Goal: Task Accomplishment & Management: Complete application form

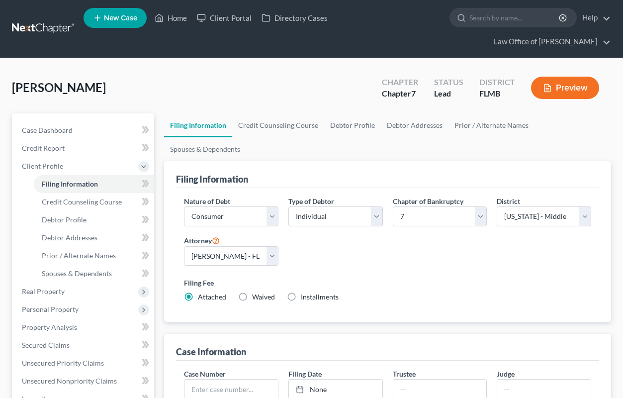
select select "1"
select select "0"
select select "15"
select select "0"
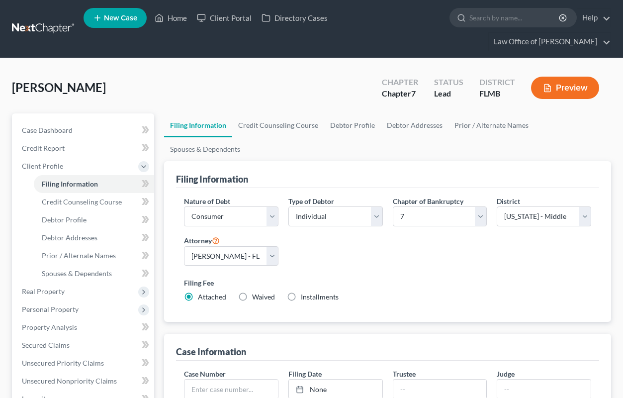
select select "9"
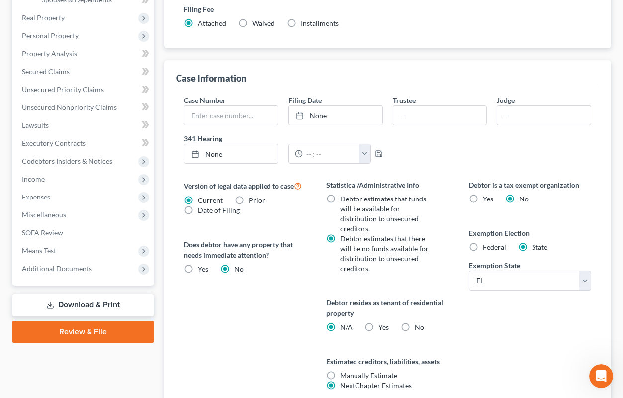
scroll to position [1504, 0]
click at [415, 322] on label "No" at bounding box center [419, 327] width 9 height 10
click at [419, 322] on input "No" at bounding box center [422, 325] width 6 height 6
radio input "true"
radio input "false"
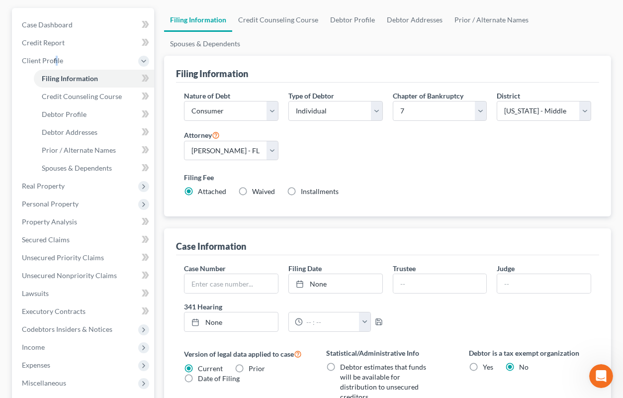
scroll to position [324, 0]
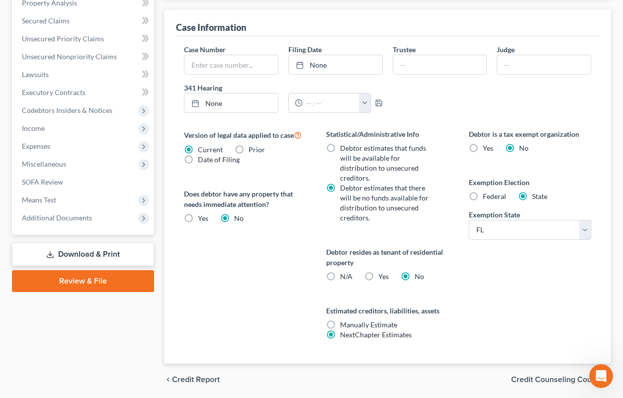
click at [522, 376] on span "Credit Counseling Course" at bounding box center [557, 380] width 92 height 8
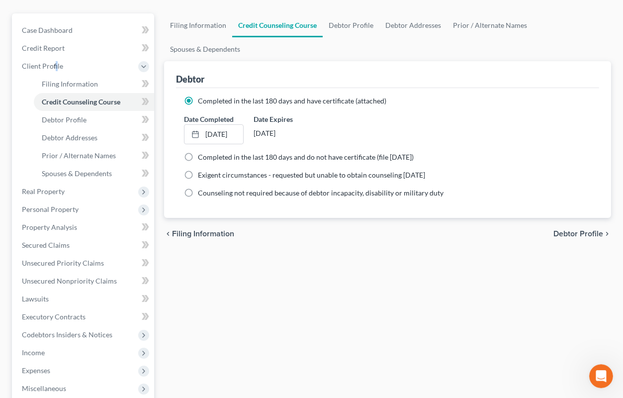
scroll to position [36, 0]
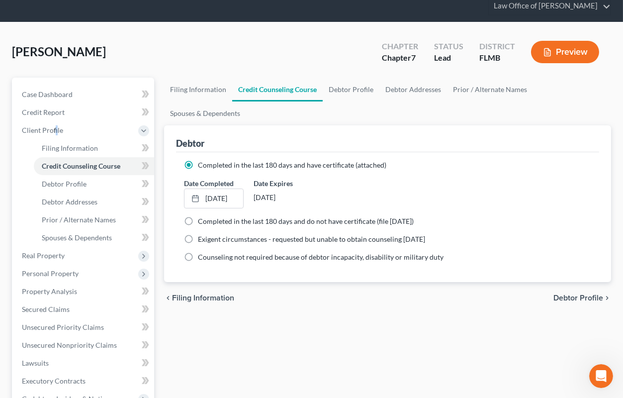
click at [556, 294] on span "Debtor Profile" at bounding box center [579, 298] width 50 height 8
select select "0"
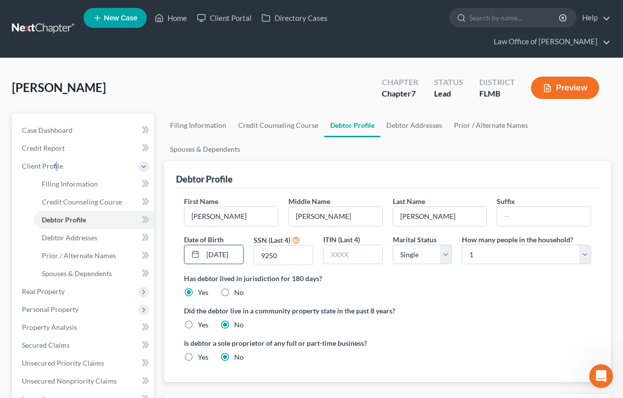
click at [235, 245] on input "[DATE]" at bounding box center [223, 254] width 40 height 19
click at [508, 305] on div "Did the debtor live in a community property state in the past 8 years? Yes No" at bounding box center [387, 317] width 407 height 24
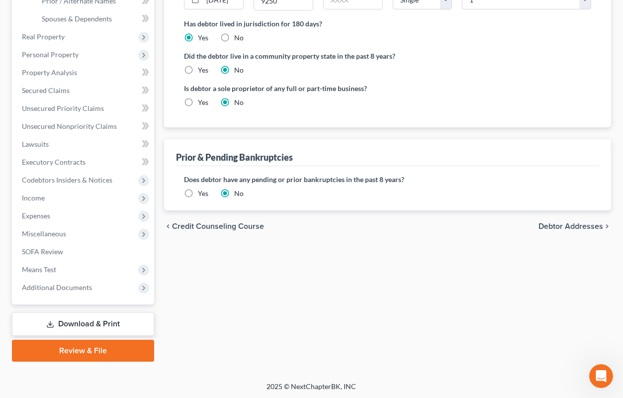
click at [555, 222] on span "Debtor Addresses" at bounding box center [571, 226] width 65 height 8
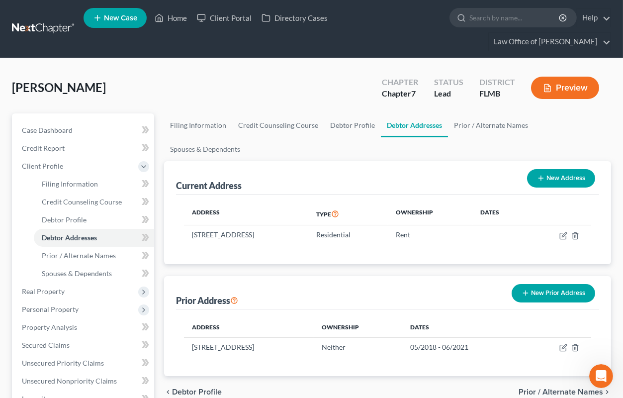
scroll to position [109, 0]
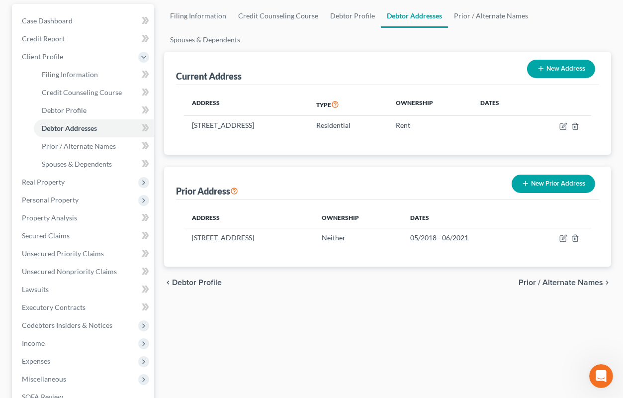
click at [528, 279] on span "Prior / Alternate Names" at bounding box center [561, 283] width 85 height 8
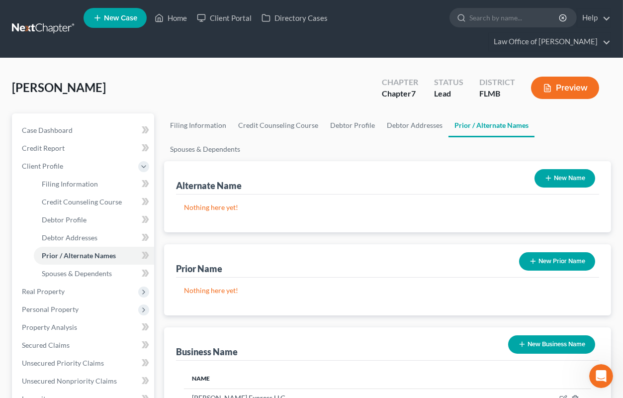
scroll to position [164, 0]
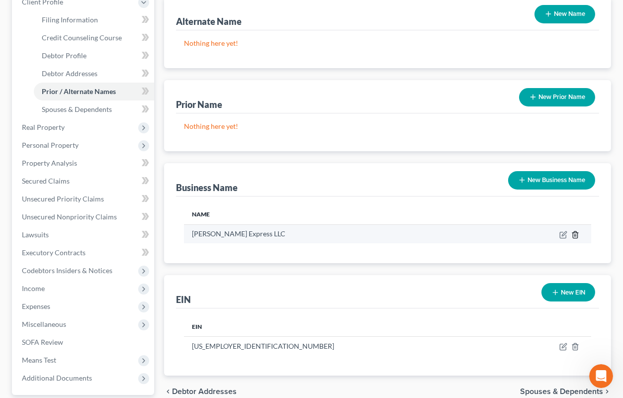
click at [577, 235] on icon "button" at bounding box center [576, 235] width 8 height 8
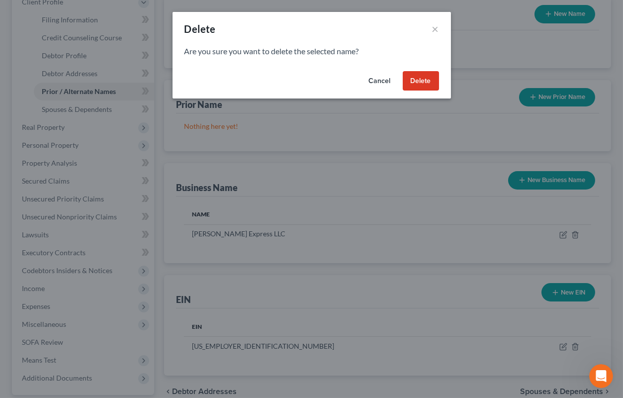
click at [419, 86] on button "Delete" at bounding box center [421, 81] width 36 height 20
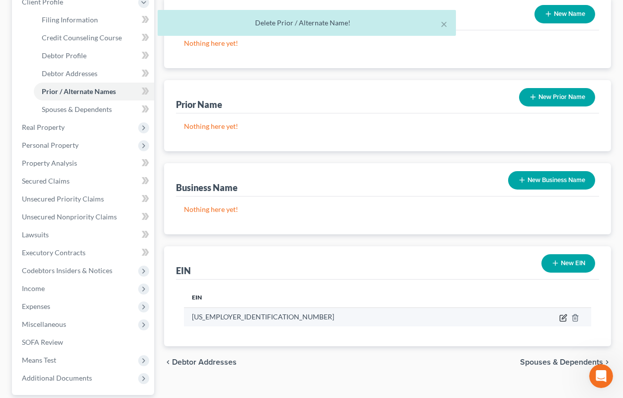
click at [561, 316] on icon "button" at bounding box center [564, 318] width 8 height 8
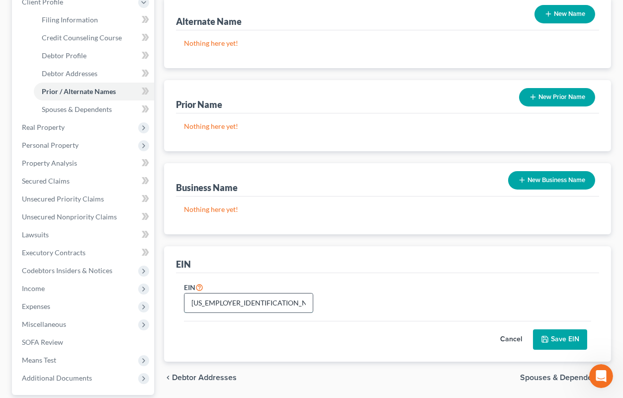
drag, startPoint x: 242, startPoint y: 301, endPoint x: 181, endPoint y: 300, distance: 61.2
click at [185, 300] on input "[US_EMPLOYER_IDENTIFICATION_NUMBER]" at bounding box center [249, 302] width 128 height 19
click at [501, 341] on button "Cancel" at bounding box center [511, 340] width 44 height 20
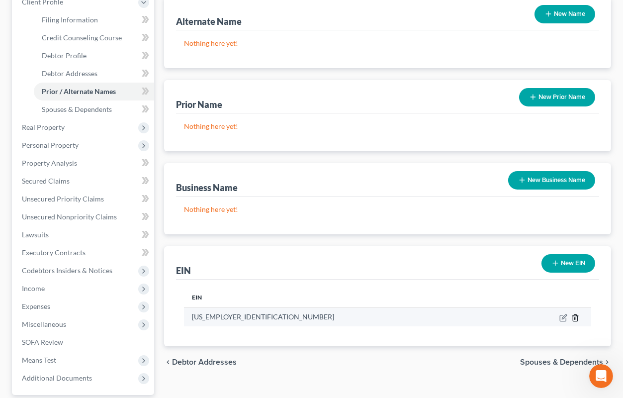
click at [579, 319] on icon "button" at bounding box center [576, 318] width 8 height 8
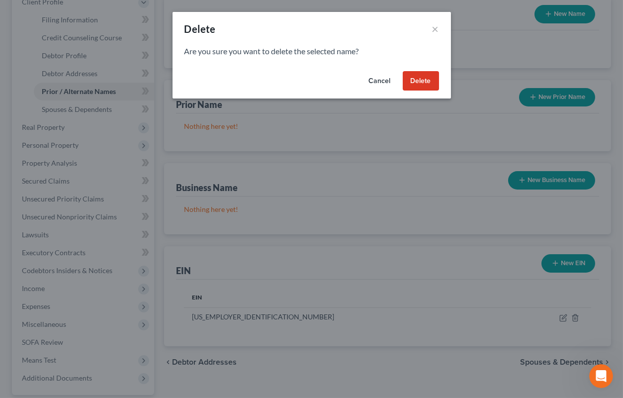
click at [419, 78] on button "Delete" at bounding box center [421, 81] width 36 height 20
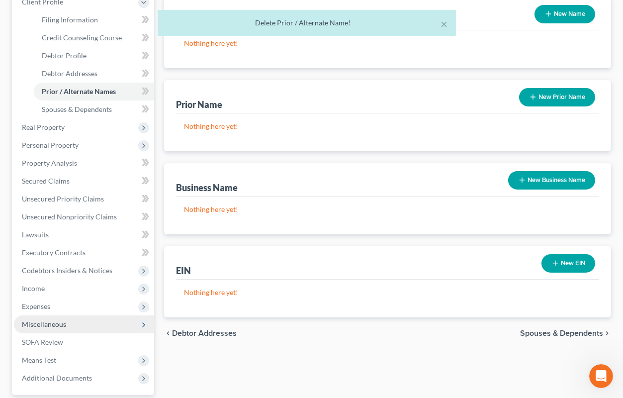
click at [47, 325] on span "Miscellaneous" at bounding box center [44, 324] width 44 height 8
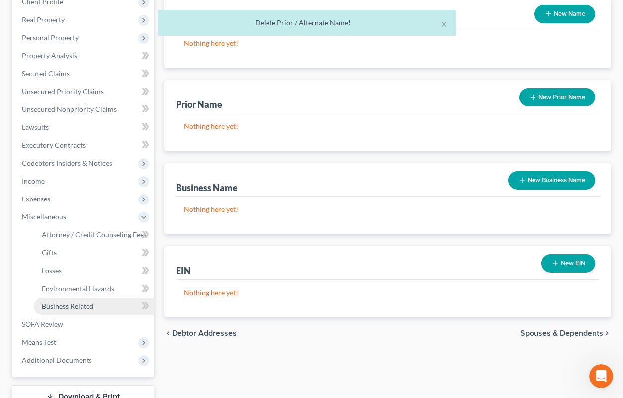
click at [56, 305] on span "Business Related" at bounding box center [68, 306] width 52 height 8
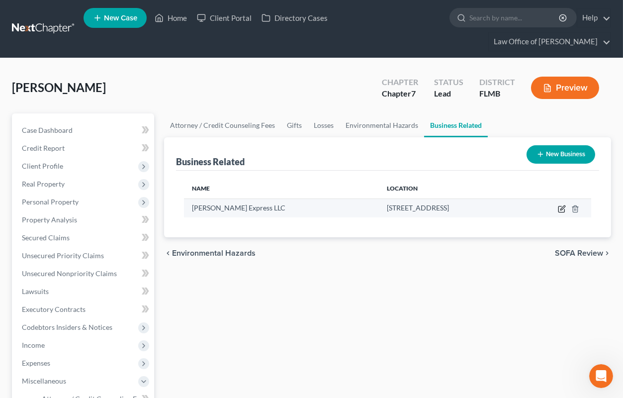
click at [560, 208] on icon "button" at bounding box center [562, 209] width 8 height 8
select select "sole_proprietor"
select select "9"
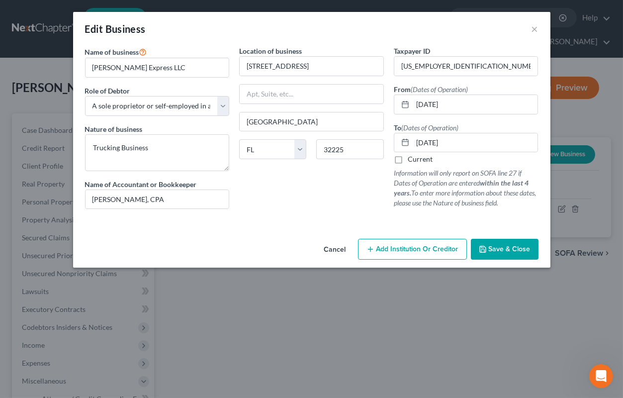
click at [520, 251] on span "Save & Close" at bounding box center [510, 249] width 42 height 8
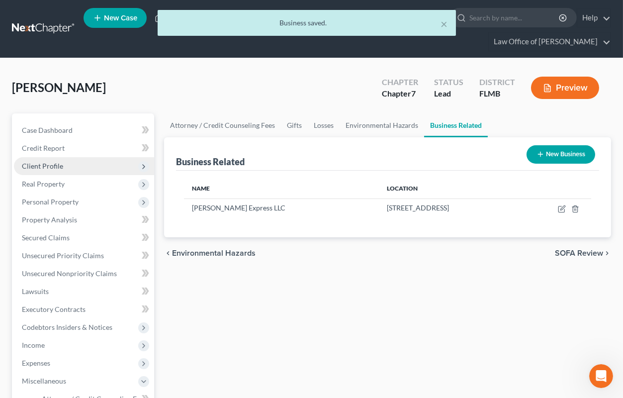
click at [52, 166] on span "Client Profile" at bounding box center [42, 166] width 41 height 8
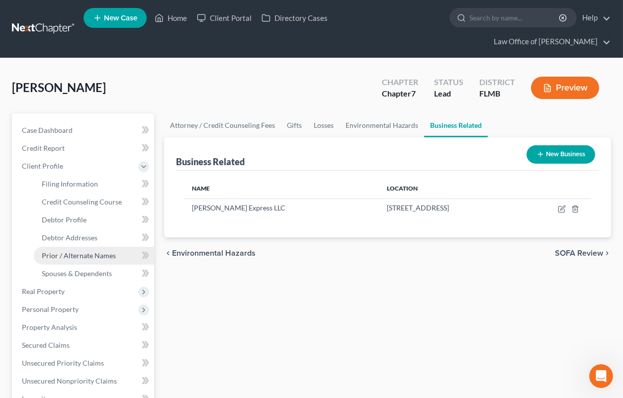
click at [88, 252] on span "Prior / Alternate Names" at bounding box center [79, 255] width 74 height 8
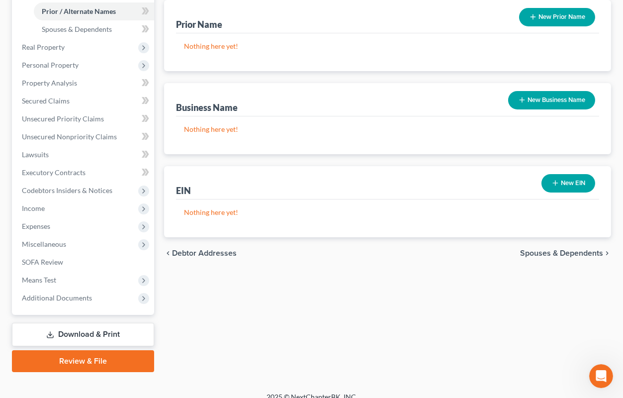
scroll to position [255, 0]
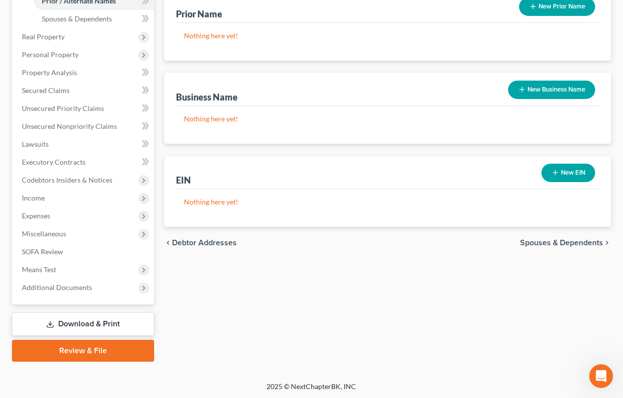
click at [534, 242] on span "Spouses & Dependents" at bounding box center [561, 243] width 83 height 8
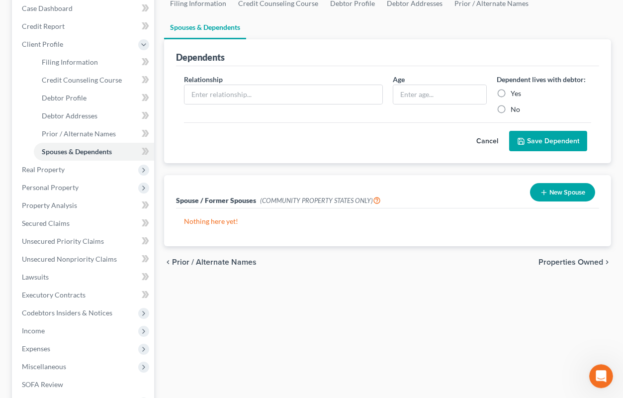
scroll to position [164, 0]
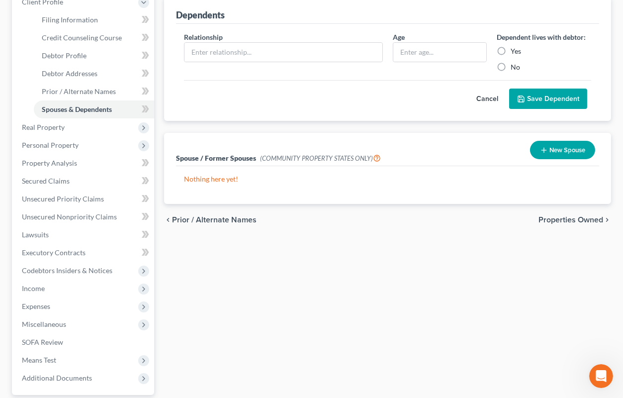
click at [566, 216] on span "Properties Owned" at bounding box center [571, 220] width 65 height 8
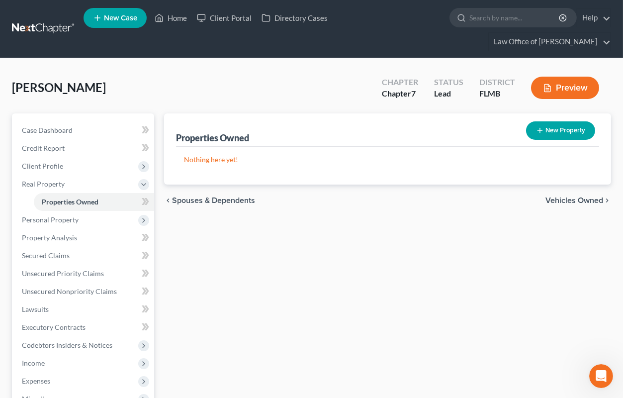
click at [561, 200] on span "Vehicles Owned" at bounding box center [575, 200] width 58 height 8
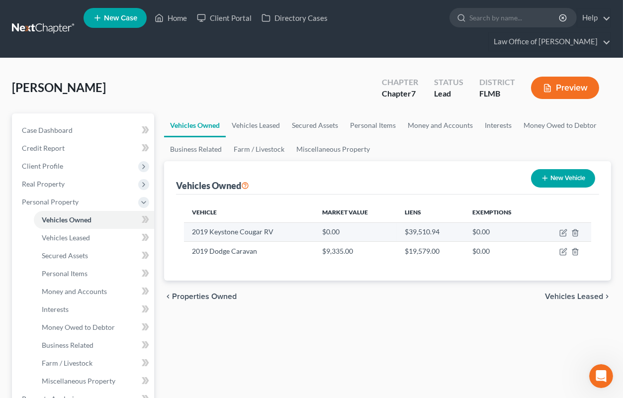
click at [560, 230] on td at bounding box center [564, 231] width 53 height 19
click at [562, 230] on icon "button" at bounding box center [564, 233] width 8 height 8
select select "5"
select select "7"
select select "2"
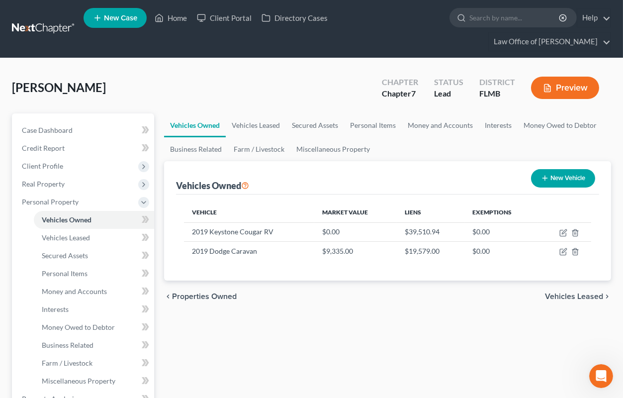
select select "0"
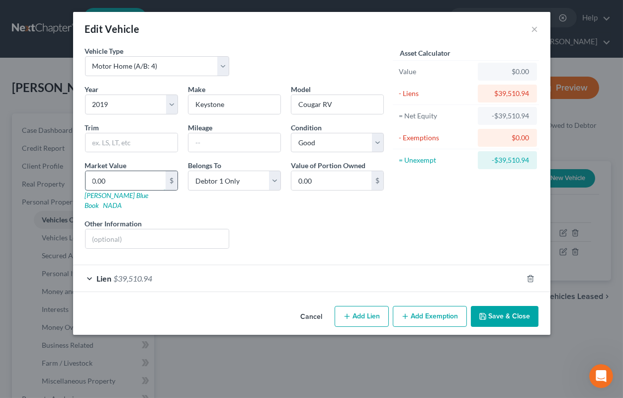
click at [151, 184] on input "0.00" at bounding box center [126, 180] width 80 height 19
type input "3"
type input "3.00"
type input "36"
type input "36.00"
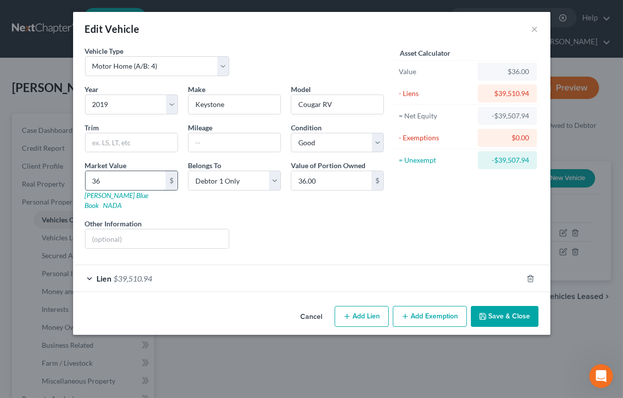
type input "369"
type input "369.00"
type input "3695"
type input "3,695.00"
type input "3,6950"
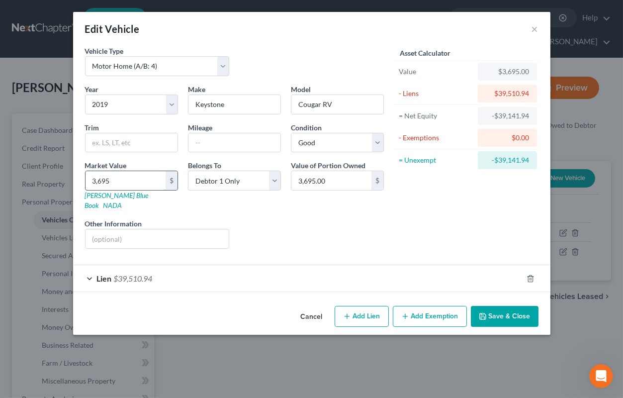
type input "36,950.00"
type input "36,950"
click at [436, 312] on button "Add Exemption" at bounding box center [430, 316] width 74 height 21
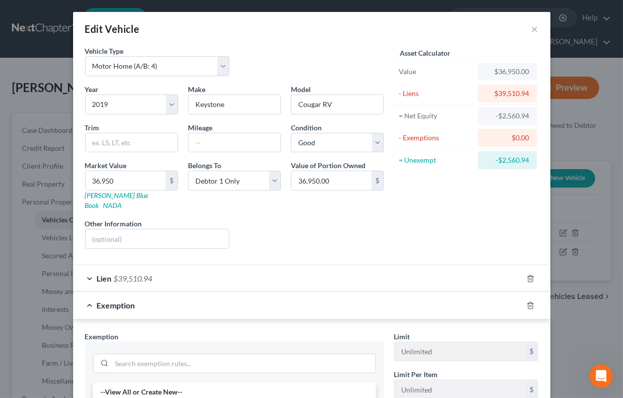
scroll to position [98, 0]
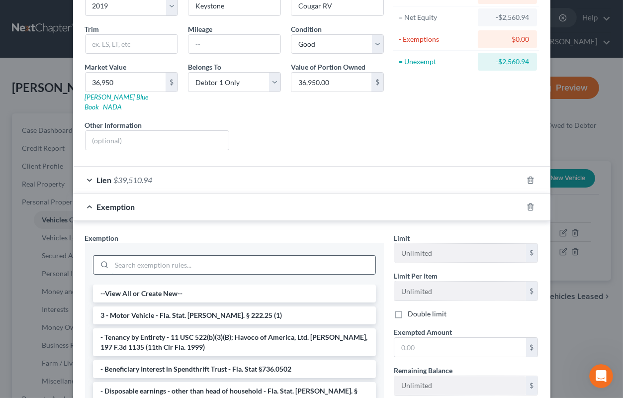
click at [315, 256] on input "search" at bounding box center [244, 265] width 264 height 19
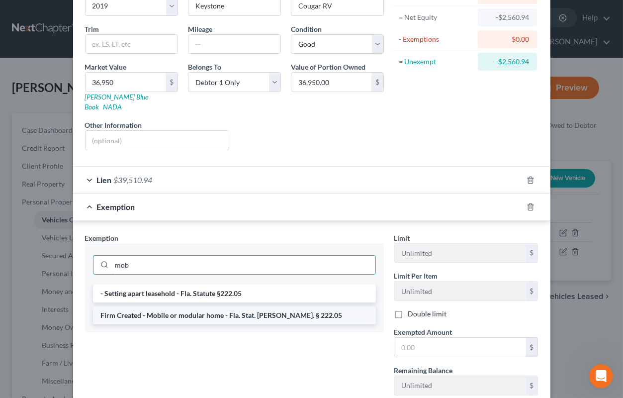
type input "mob"
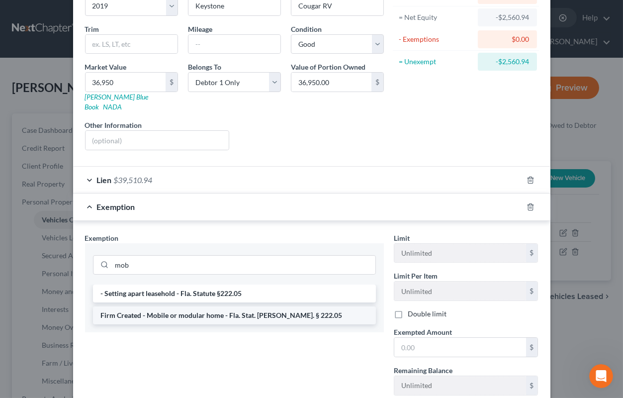
click at [297, 306] on li "Firm Created - Mobile or modular home - Fla. Stat. [PERSON_NAME]. § 222.05" at bounding box center [234, 315] width 283 height 18
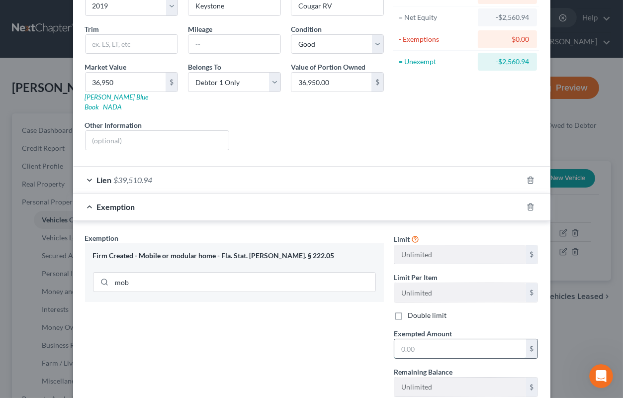
click at [402, 339] on input "text" at bounding box center [460, 348] width 132 height 19
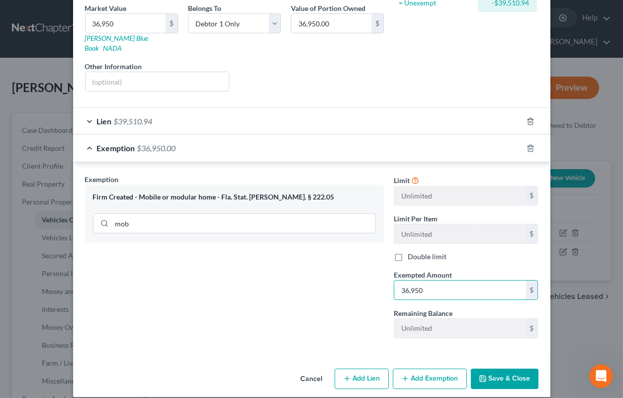
type input "36,950"
click at [489, 369] on button "Save & Close" at bounding box center [505, 379] width 68 height 21
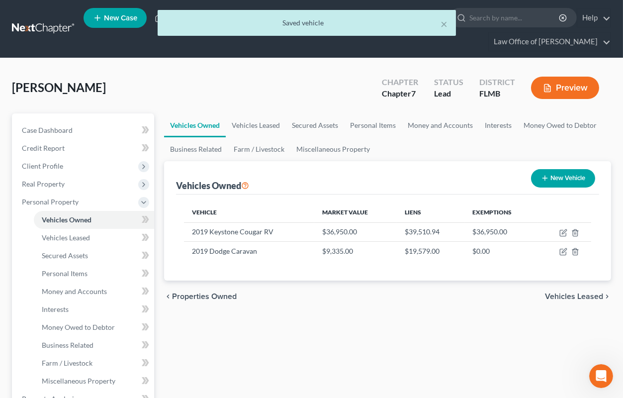
click at [561, 300] on span "Vehicles Leased" at bounding box center [574, 297] width 58 height 8
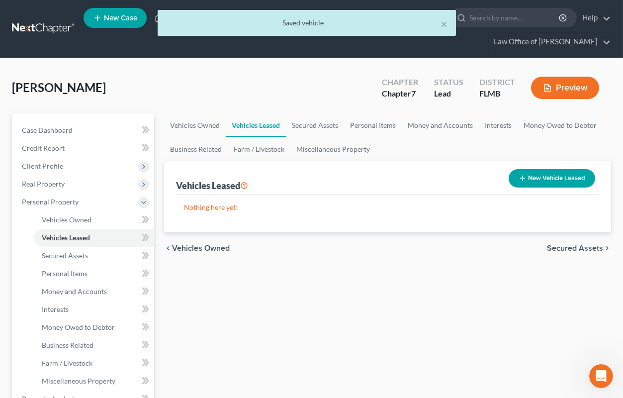
click at [213, 250] on span "Vehicles Owned" at bounding box center [201, 248] width 58 height 8
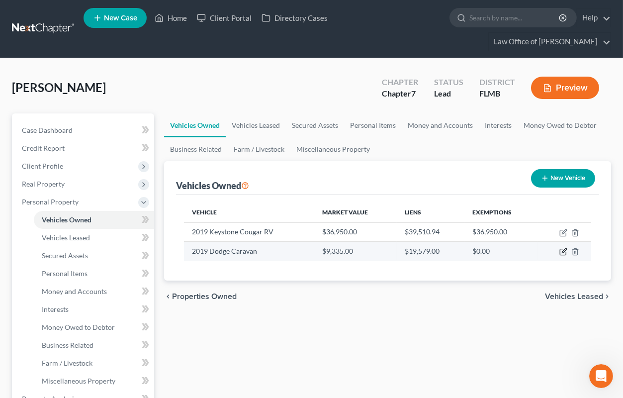
click at [561, 252] on icon "button" at bounding box center [564, 252] width 8 height 8
select select "0"
select select "7"
select select "1"
select select "0"
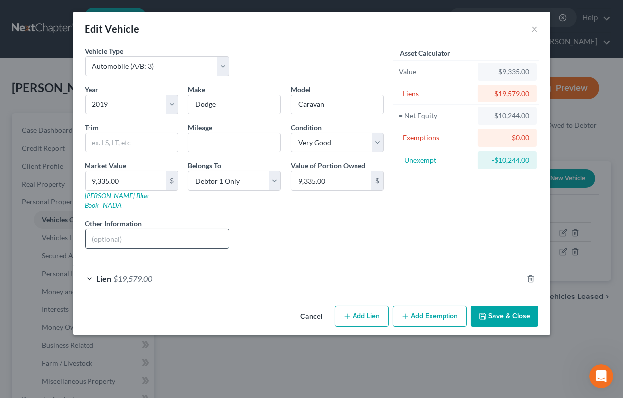
click at [129, 229] on input "text" at bounding box center [158, 238] width 144 height 19
paste input "[US_VEHICLE_IDENTIFICATION_NUMBER]"
type input "VIN [US_VEHICLE_IDENTIFICATION_NUMBER]"
click at [509, 306] on button "Save & Close" at bounding box center [505, 316] width 68 height 21
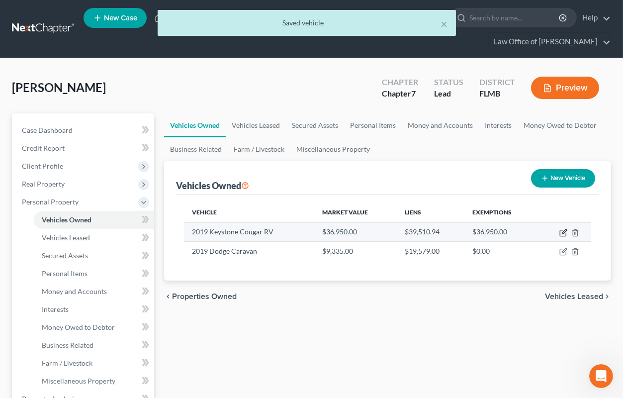
click at [561, 232] on icon "button" at bounding box center [564, 233] width 8 height 8
select select "5"
select select "7"
select select "2"
select select "0"
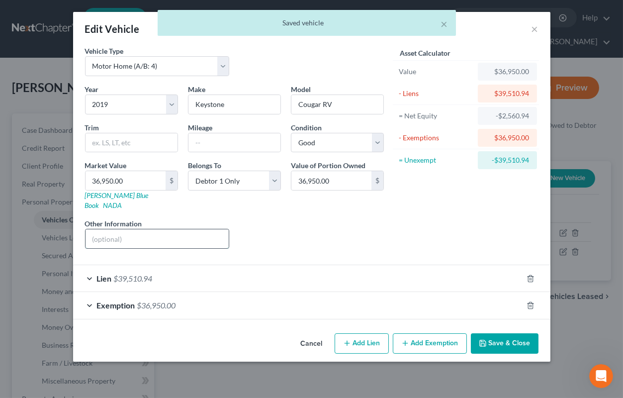
click at [189, 229] on input "text" at bounding box center [158, 238] width 144 height 19
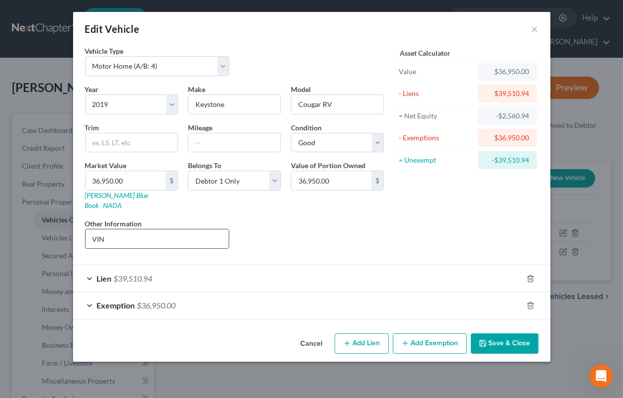
paste input "[US_VEHICLE_IDENTIFICATION_NUMBER]"
type input "VIN [US_VEHICLE_IDENTIFICATION_NUMBER]"
click at [513, 333] on button "Save & Close" at bounding box center [505, 343] width 68 height 21
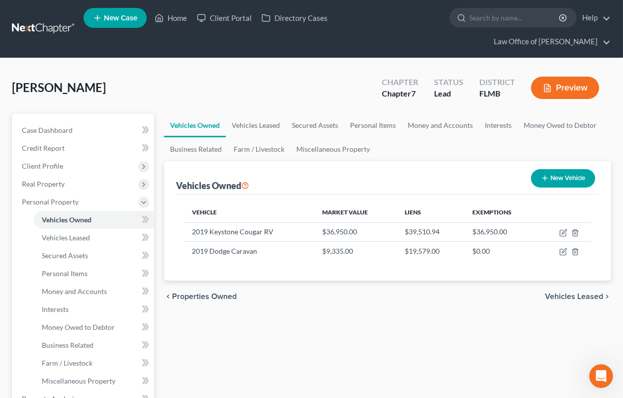
click at [562, 295] on span "Vehicles Leased" at bounding box center [574, 297] width 58 height 8
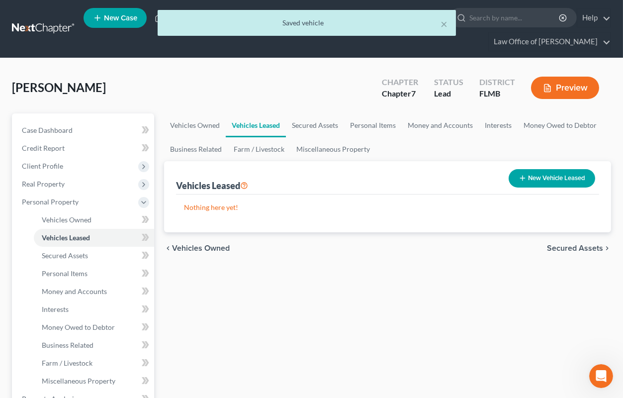
click at [560, 246] on span "Secured Assets" at bounding box center [575, 248] width 56 height 8
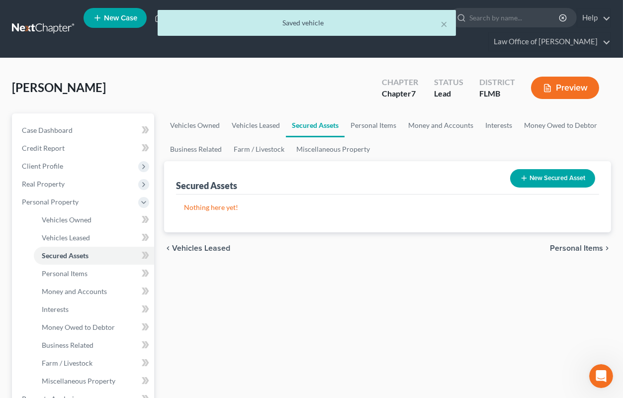
click at [560, 246] on span "Personal Items" at bounding box center [576, 248] width 53 height 8
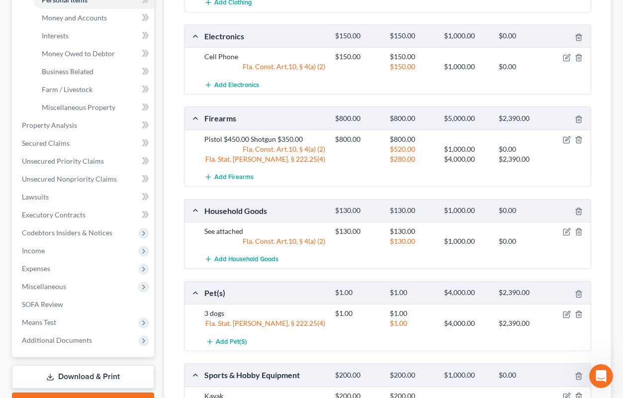
scroll to position [400, 0]
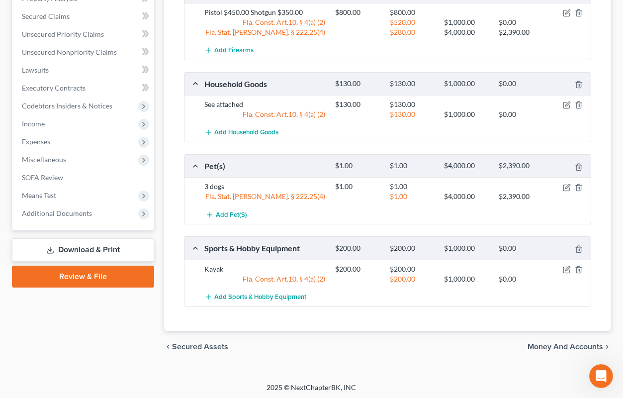
click at [539, 347] on span "Money and Accounts" at bounding box center [566, 347] width 76 height 8
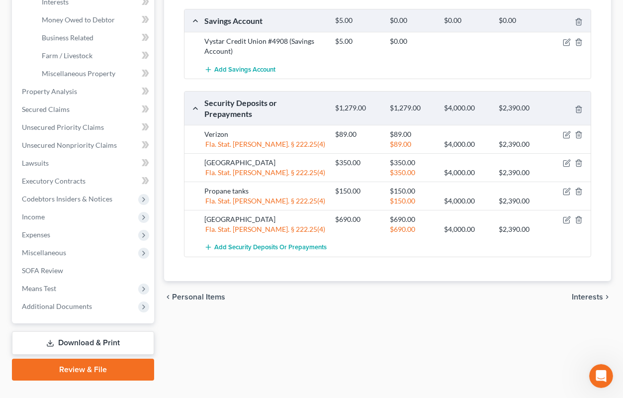
scroll to position [326, 0]
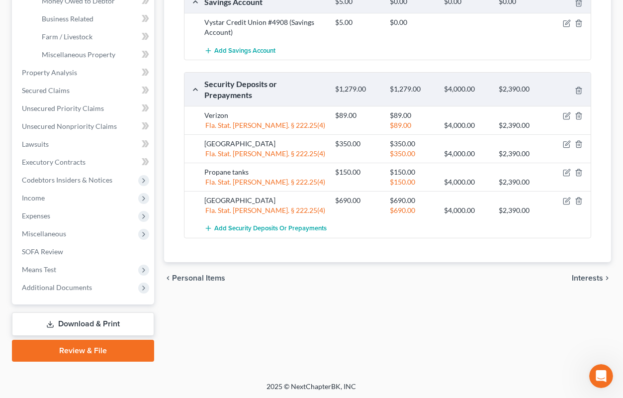
click at [578, 274] on span "Interests" at bounding box center [587, 278] width 31 height 8
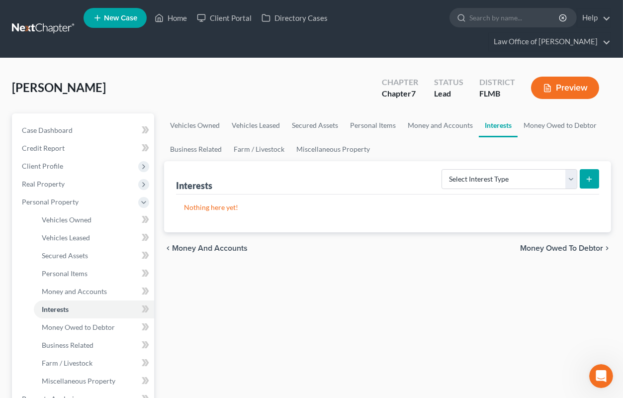
click at [525, 249] on span "Money Owed to Debtor" at bounding box center [561, 248] width 83 height 8
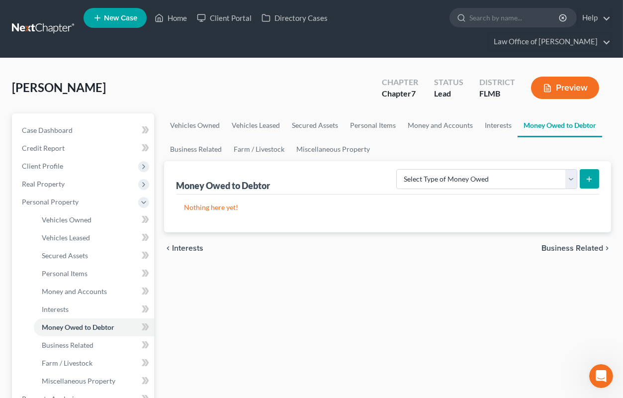
click at [588, 247] on span "Business Related" at bounding box center [573, 248] width 62 height 8
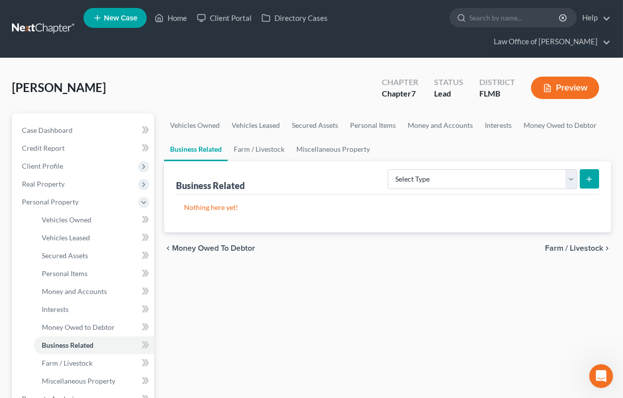
click at [588, 247] on span "Farm / Livestock" at bounding box center [574, 248] width 58 height 8
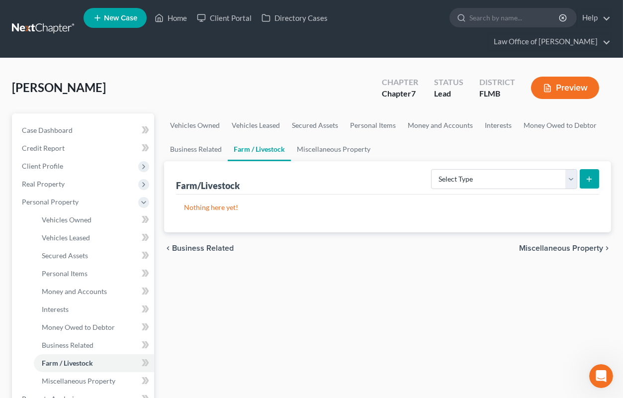
click at [588, 247] on span "Miscellaneous Property" at bounding box center [561, 248] width 84 height 8
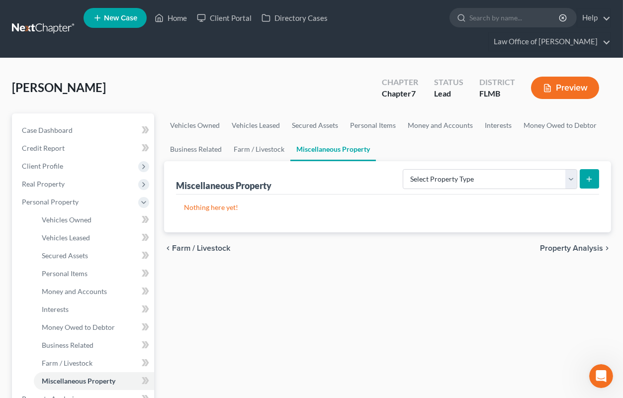
click at [588, 247] on span "Property Analysis" at bounding box center [571, 248] width 63 height 8
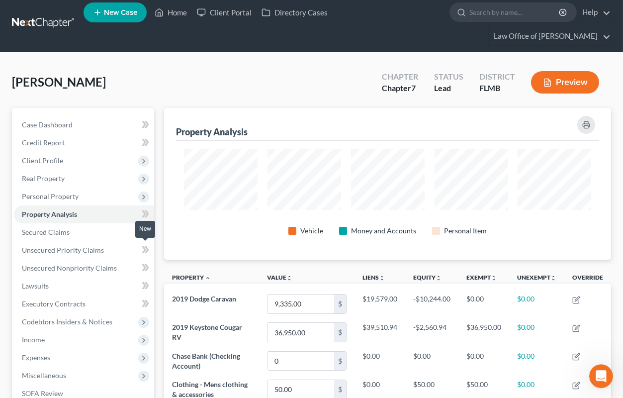
scroll to position [164, 0]
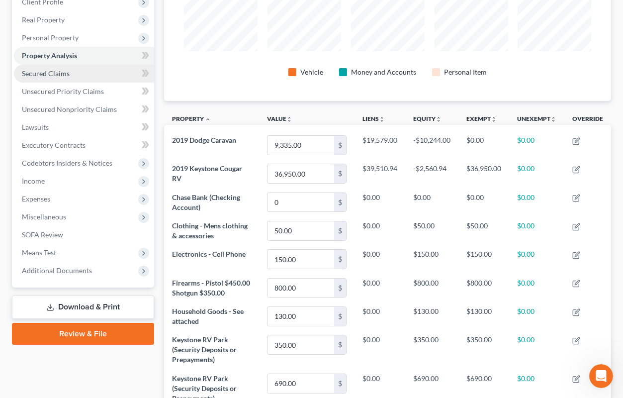
click at [56, 73] on span "Secured Claims" at bounding box center [46, 73] width 48 height 8
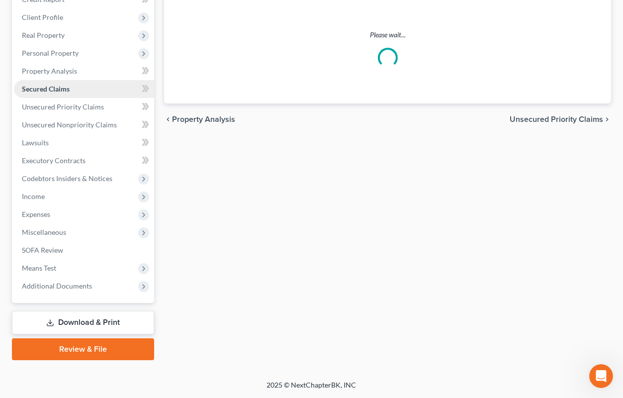
scroll to position [147, 0]
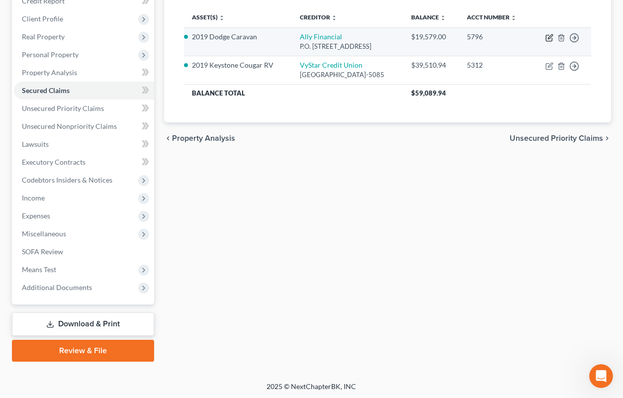
click at [550, 42] on icon "button" at bounding box center [550, 38] width 8 height 8
select select "24"
select select "2"
select select "0"
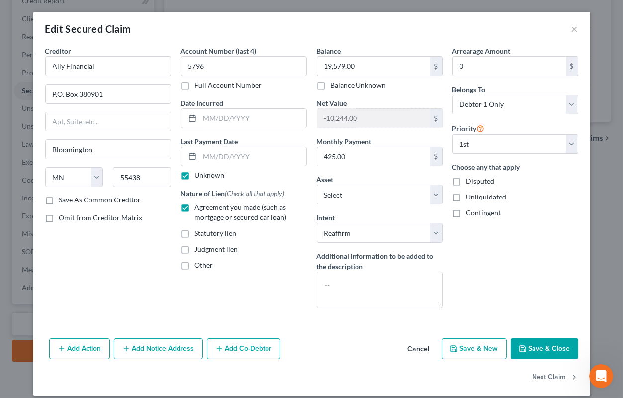
click at [195, 175] on label "Unknown" at bounding box center [210, 175] width 30 height 10
click at [199, 175] on input "Unknown" at bounding box center [202, 173] width 6 height 6
checkbox input "false"
click at [424, 19] on div "Edit Secured Claim ×" at bounding box center [311, 29] width 557 height 34
click at [541, 377] on button "Next Claim" at bounding box center [556, 377] width 46 height 21
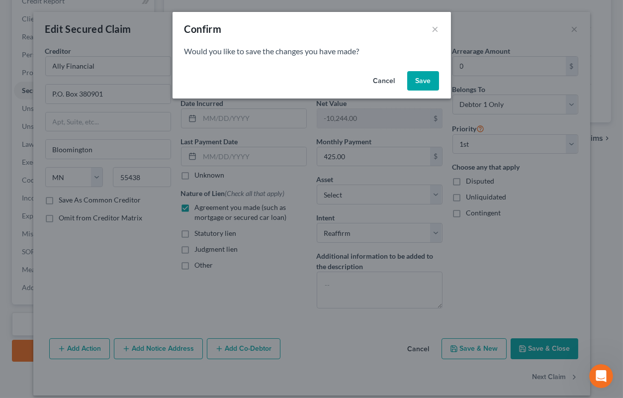
click at [413, 77] on button "Save" at bounding box center [423, 81] width 32 height 20
select select "9"
select select "2"
select select "0"
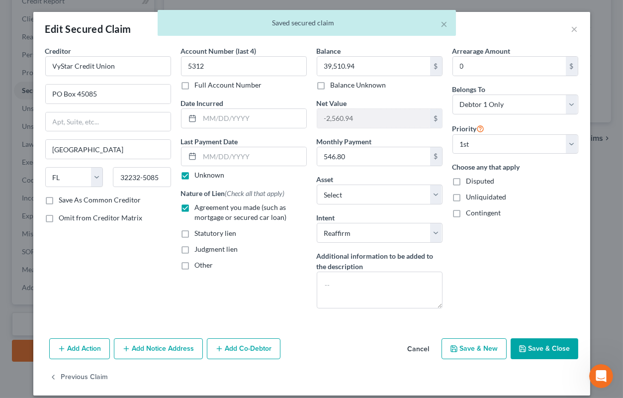
click at [519, 353] on button "Save & Close" at bounding box center [545, 348] width 68 height 21
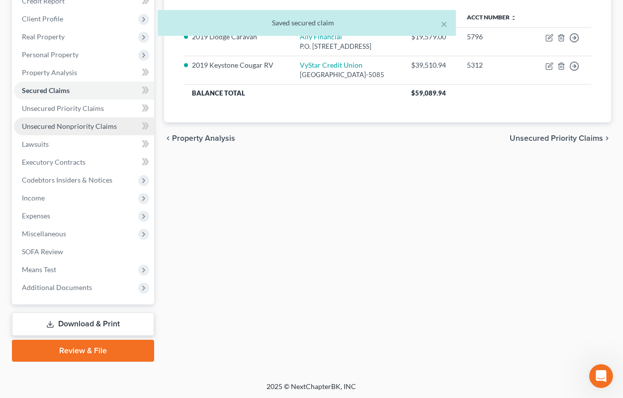
click at [58, 124] on span "Unsecured Nonpriority Claims" at bounding box center [69, 126] width 95 height 8
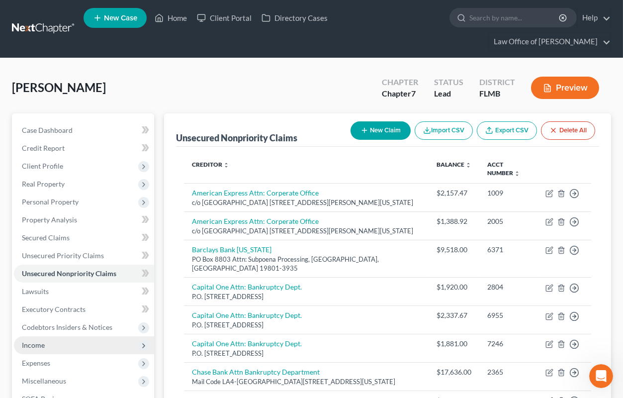
click at [47, 345] on span "Income" at bounding box center [84, 345] width 140 height 18
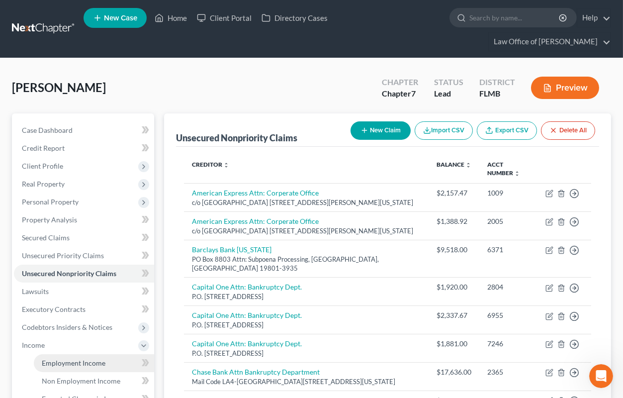
click at [54, 361] on span "Employment Income" at bounding box center [74, 363] width 64 height 8
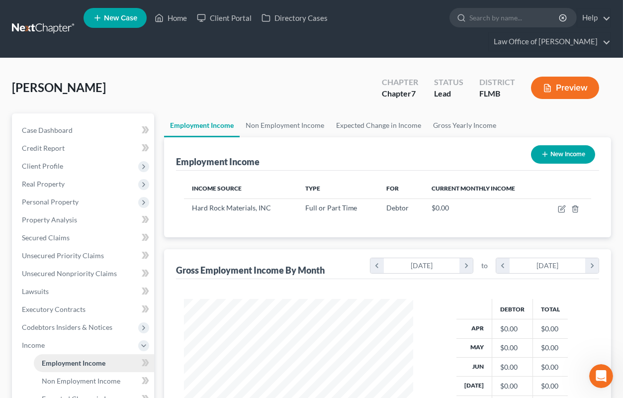
scroll to position [178, 249]
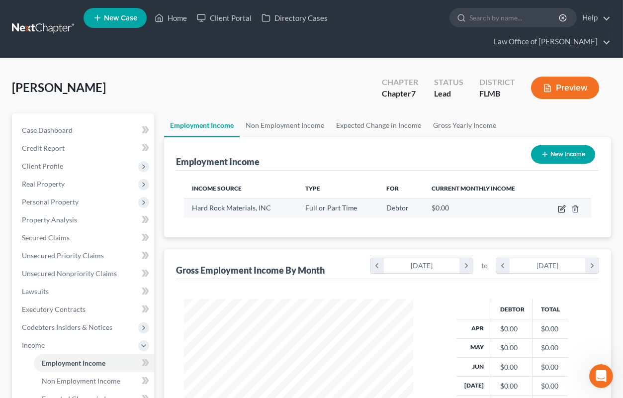
click at [561, 208] on icon "button" at bounding box center [562, 209] width 8 height 8
select select "0"
select select "9"
select select "3"
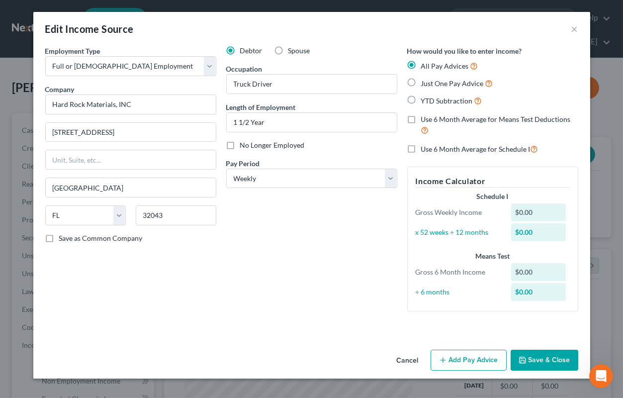
click at [395, 26] on div "Edit Income Source ×" at bounding box center [311, 29] width 557 height 34
click at [554, 359] on button "Save & Close" at bounding box center [545, 360] width 68 height 21
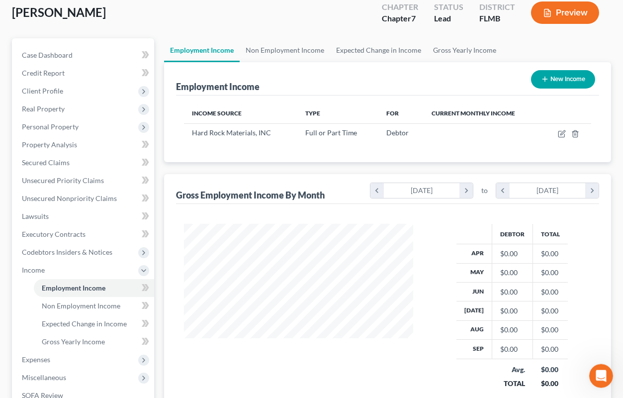
scroll to position [109, 0]
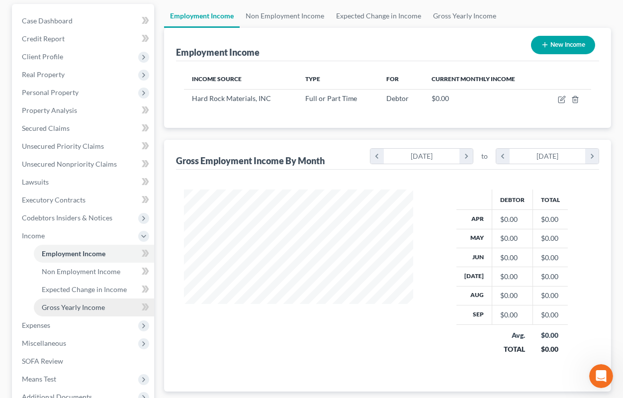
click at [70, 305] on span "Gross Yearly Income" at bounding box center [73, 307] width 63 height 8
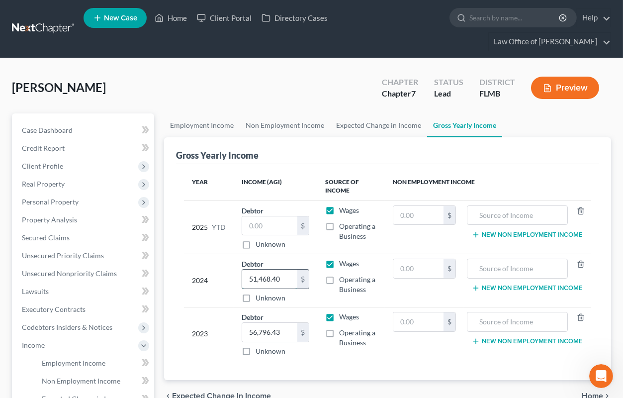
drag, startPoint x: 246, startPoint y: 278, endPoint x: 297, endPoint y: 278, distance: 51.2
click at [297, 278] on div "51,468.40 $" at bounding box center [276, 279] width 68 height 20
type input "60,523"
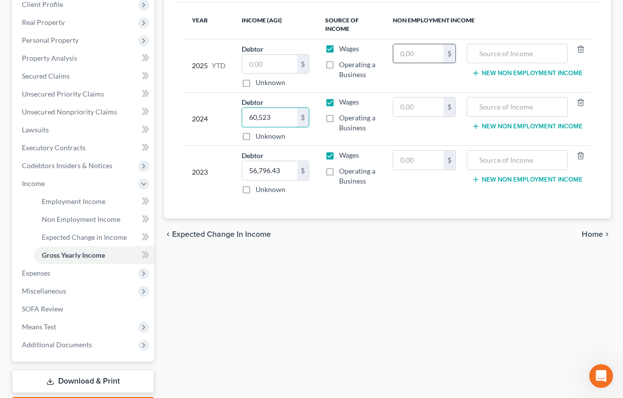
scroll to position [164, 0]
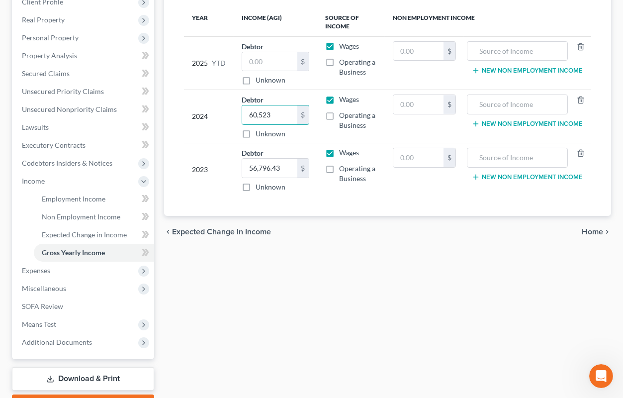
click at [586, 233] on span "Home" at bounding box center [592, 232] width 21 height 8
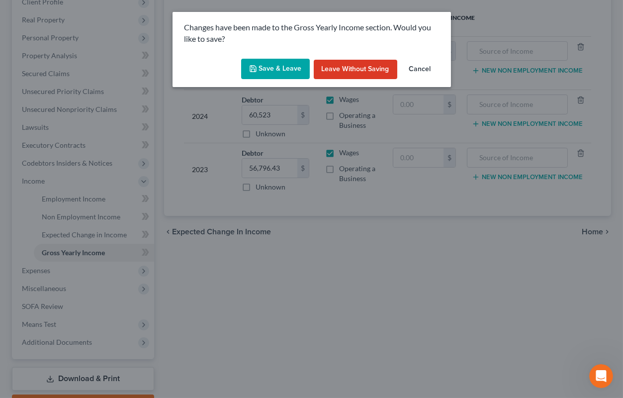
click at [271, 75] on button "Save & Leave" at bounding box center [275, 69] width 69 height 21
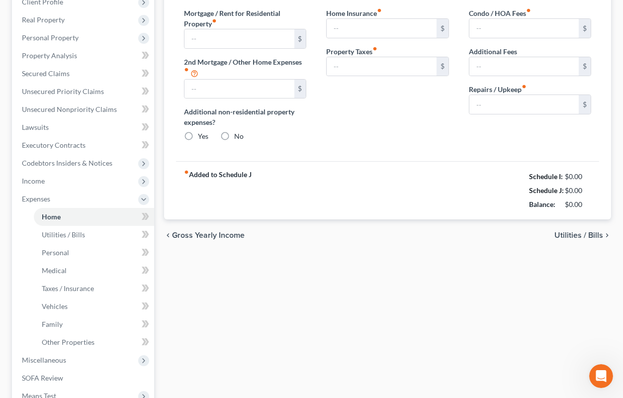
type input "0.00"
radio input "true"
type input "0.00"
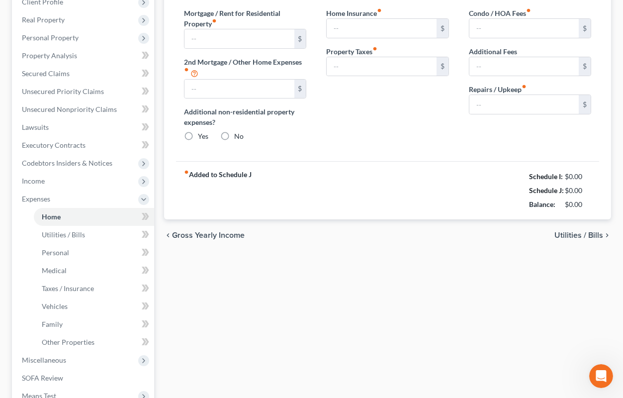
type input "0.00"
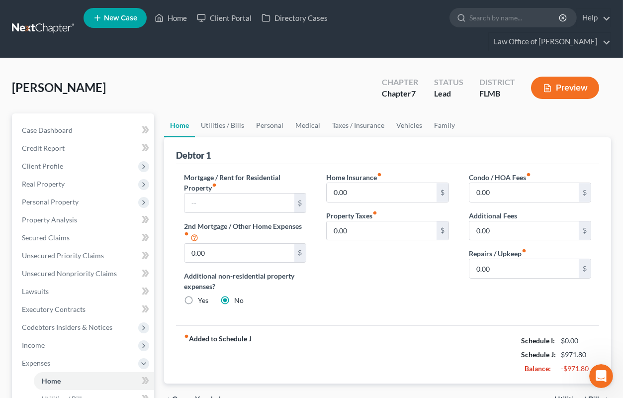
click at [379, 305] on div "Home Insurance fiber_manual_record 0.00 $ Property Taxes fiber_manual_record 0.…" at bounding box center [387, 243] width 142 height 142
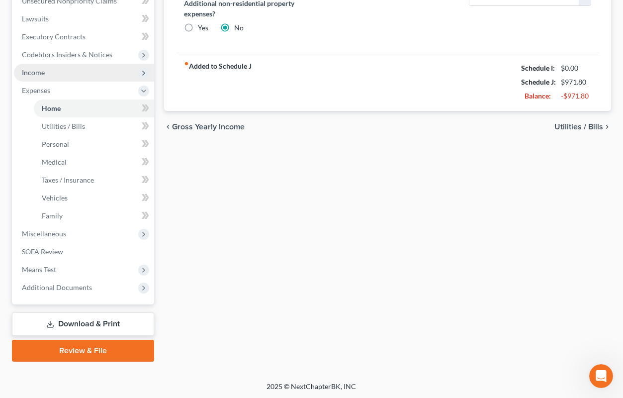
click at [35, 74] on span "Income" at bounding box center [33, 72] width 23 height 8
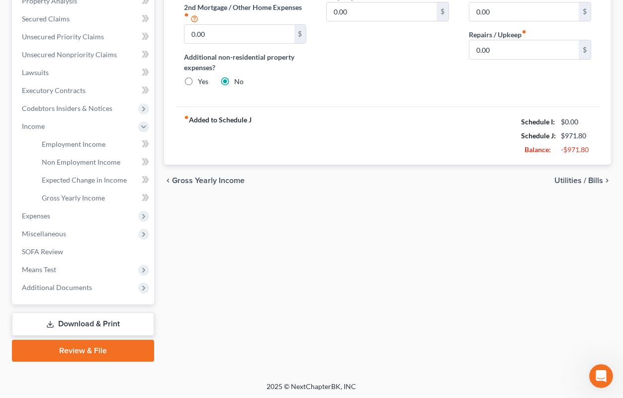
scroll to position [55, 0]
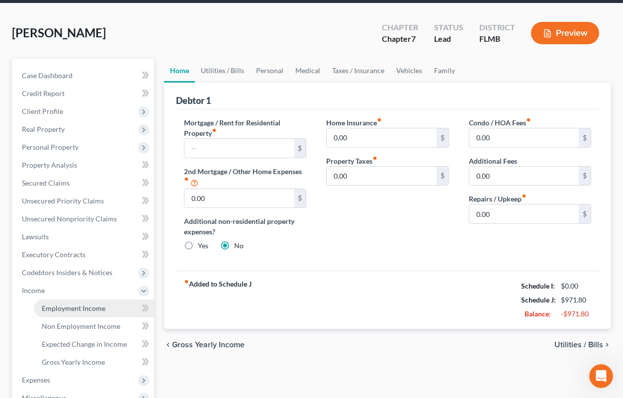
click at [78, 307] on span "Employment Income" at bounding box center [74, 308] width 64 height 8
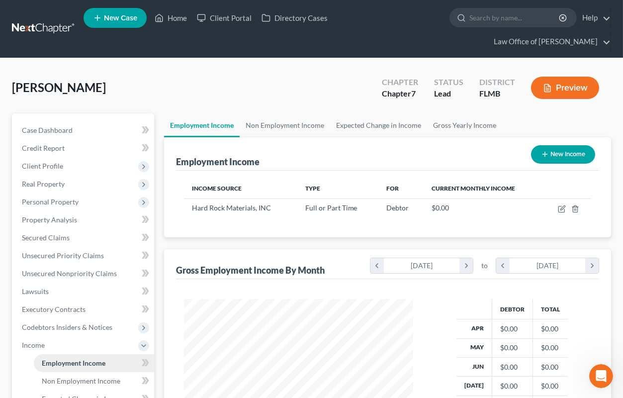
scroll to position [178, 249]
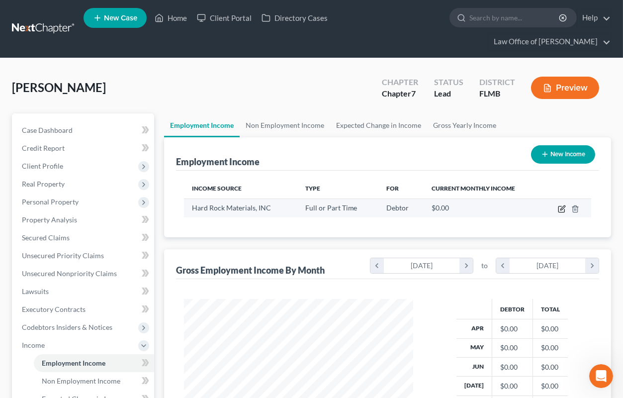
click at [559, 210] on icon "button" at bounding box center [562, 209] width 6 height 6
select select "0"
select select "9"
select select "3"
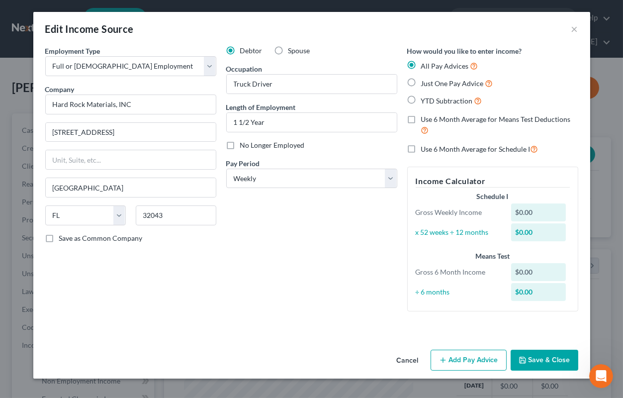
click at [465, 88] on label "Just One Pay Advice" at bounding box center [457, 83] width 72 height 11
click at [432, 84] on input "Just One Pay Advice" at bounding box center [428, 81] width 6 height 6
radio input "true"
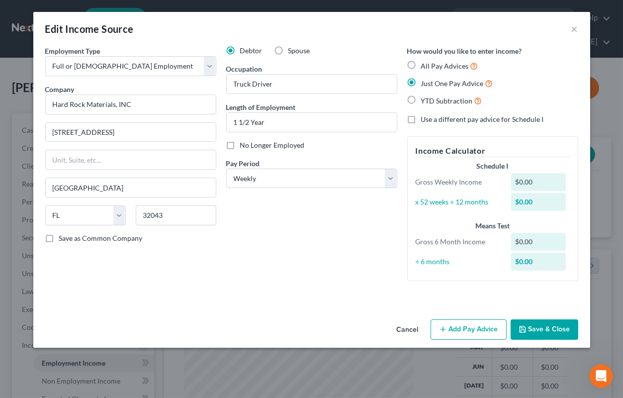
click at [471, 330] on button "Add Pay Advice" at bounding box center [469, 329] width 76 height 21
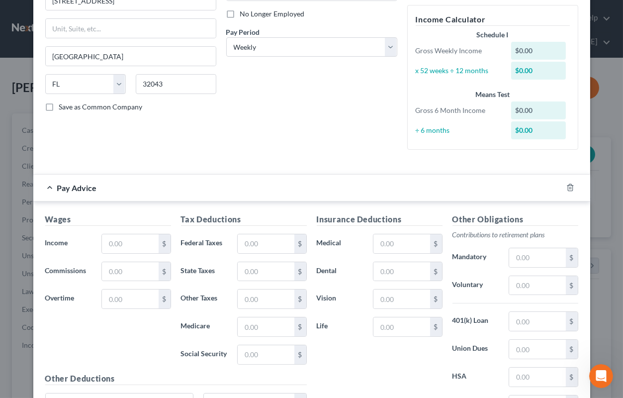
scroll to position [148, 0]
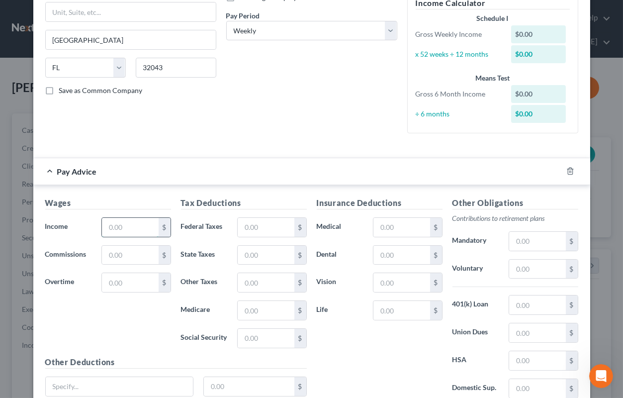
click at [138, 227] on input "text" at bounding box center [130, 227] width 56 height 19
type input "1,025.42"
click at [380, 228] on input "text" at bounding box center [402, 227] width 56 height 19
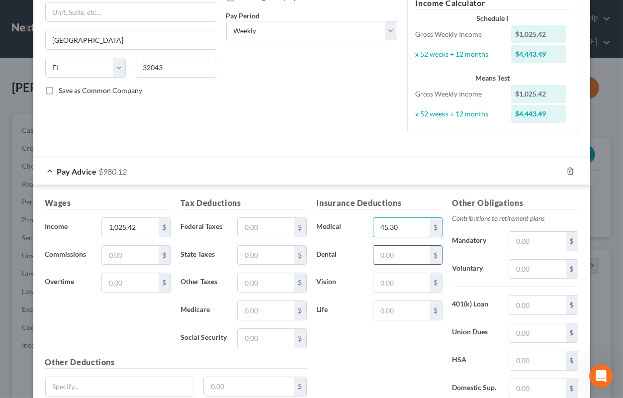
type input "45.30"
click at [391, 250] on input "text" at bounding box center [402, 255] width 56 height 19
type input "8.61"
click at [393, 283] on input "text" at bounding box center [402, 282] width 56 height 19
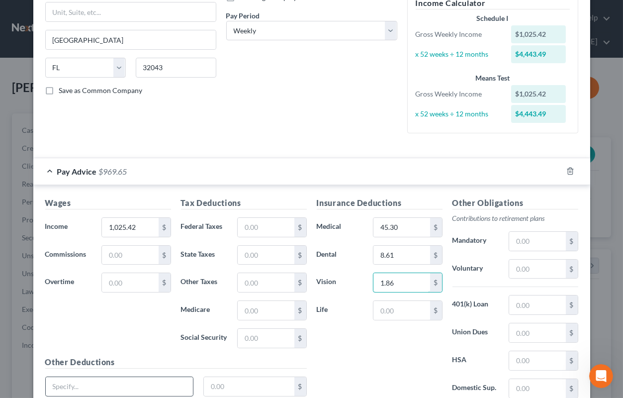
type input "1.86"
click at [81, 380] on input "text" at bounding box center [120, 386] width 148 height 19
type input "AFA Accident"
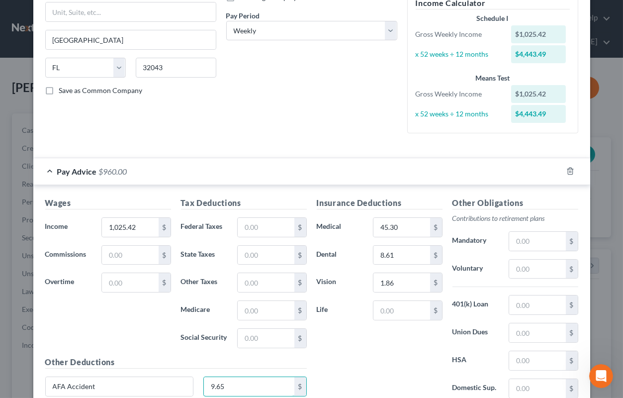
type input "9.65"
click at [229, 221] on label "Federal Taxes" at bounding box center [204, 227] width 57 height 20
click at [244, 224] on input "text" at bounding box center [266, 227] width 56 height 19
type input "85.52"
click at [277, 332] on input "text" at bounding box center [266, 338] width 56 height 19
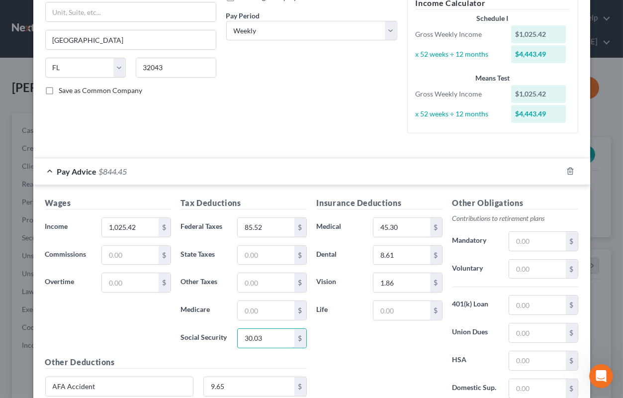
type input "30.03"
click at [310, 191] on div "Wages Income * 1,025.42 $ Commissions $ Overtime $ Tax Deductions Federal Taxes…" at bounding box center [311, 306] width 557 height 243
click at [109, 228] on input "1,025.42" at bounding box center [130, 227] width 56 height 19
type input "1,089.56"
click at [282, 230] on input "85.52" at bounding box center [266, 227] width 56 height 19
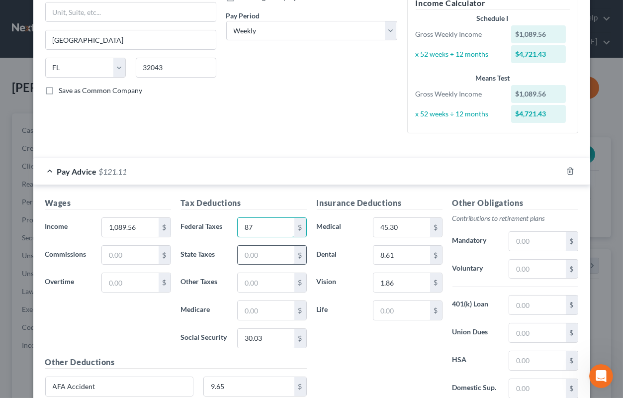
type input "8"
drag, startPoint x: 269, startPoint y: 229, endPoint x: 245, endPoint y: 230, distance: 24.4
click at [245, 230] on input "87.59" at bounding box center [266, 227] width 56 height 19
type input "92.45"
drag, startPoint x: 267, startPoint y: 339, endPoint x: 280, endPoint y: 338, distance: 13.5
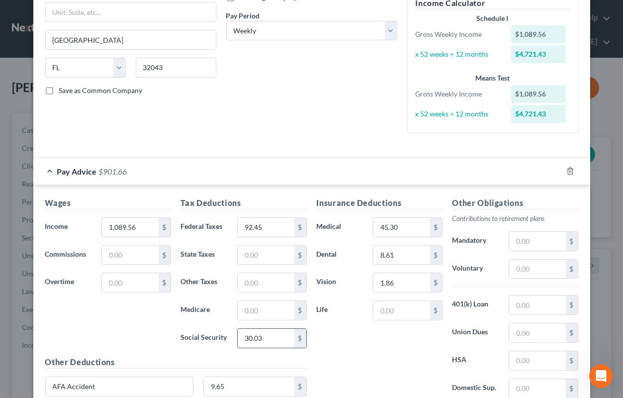
click at [280, 338] on input "30.03" at bounding box center [266, 338] width 56 height 19
type input "64.89"
click at [276, 316] on input "text" at bounding box center [266, 310] width 56 height 19
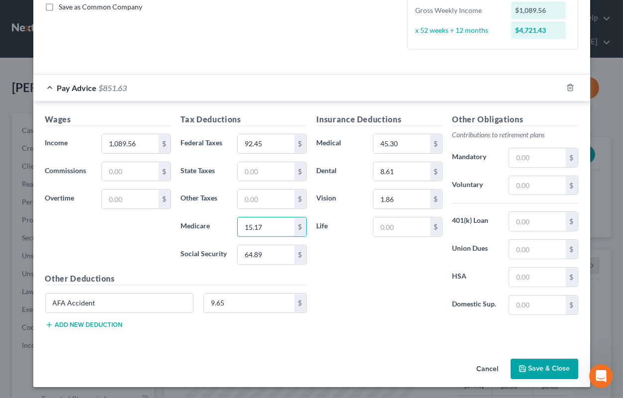
type input "15.17"
click at [520, 372] on icon "button" at bounding box center [523, 369] width 8 height 8
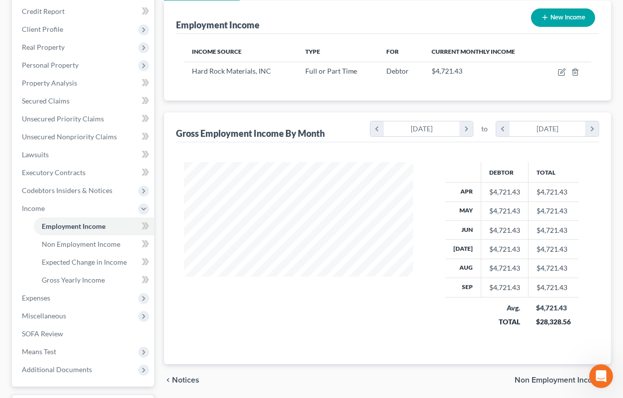
scroll to position [164, 0]
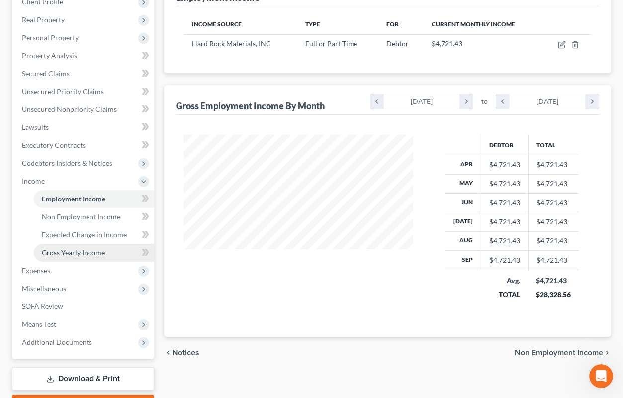
click at [91, 249] on span "Gross Yearly Income" at bounding box center [73, 252] width 63 height 8
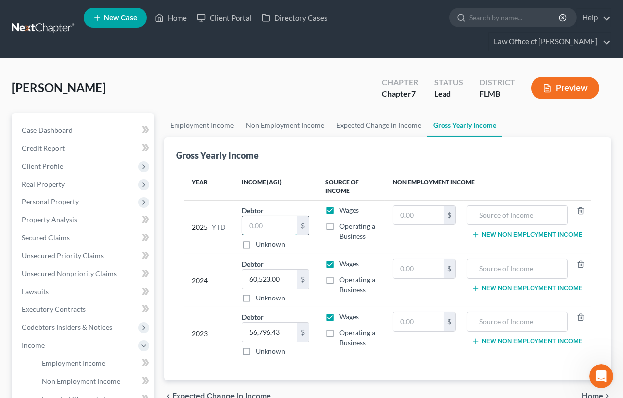
click at [257, 233] on input "text" at bounding box center [269, 225] width 55 height 19
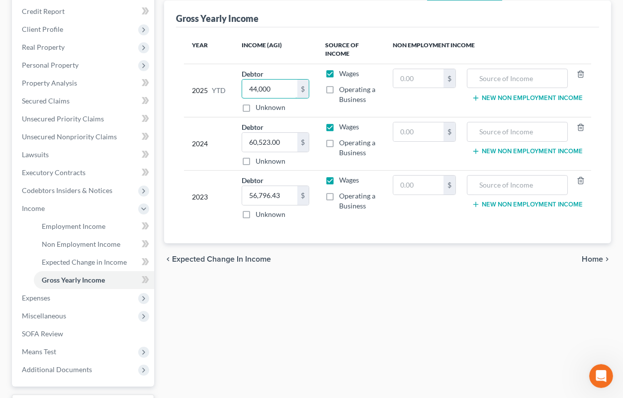
scroll to position [164, 0]
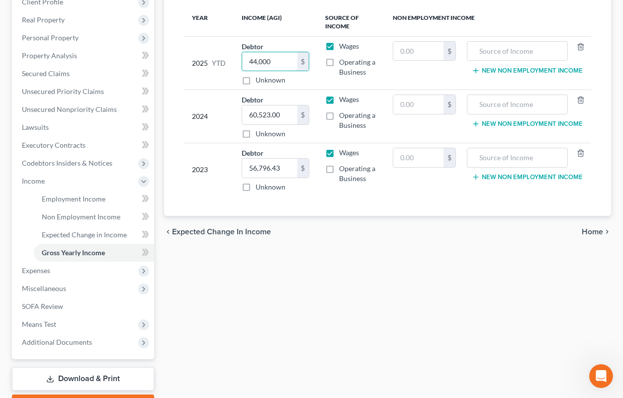
type input "44,000"
click at [590, 234] on span "Home" at bounding box center [592, 232] width 21 height 8
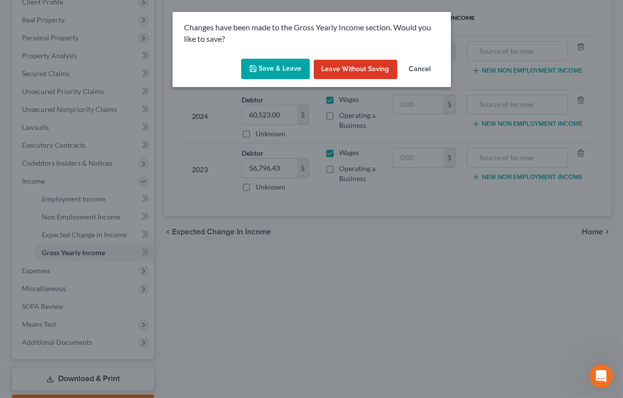
click at [294, 70] on button "Save & Leave" at bounding box center [275, 69] width 69 height 21
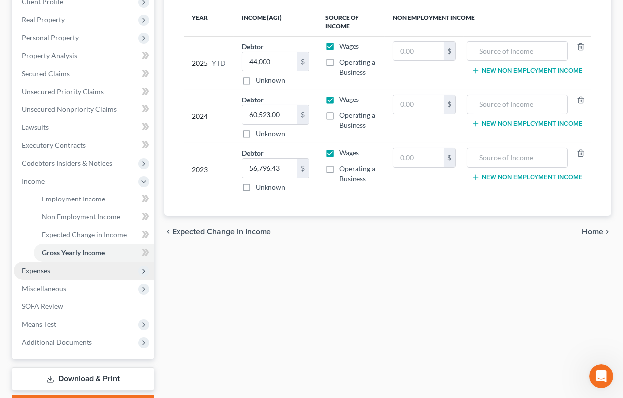
click at [84, 270] on span "Expenses" at bounding box center [84, 271] width 140 height 18
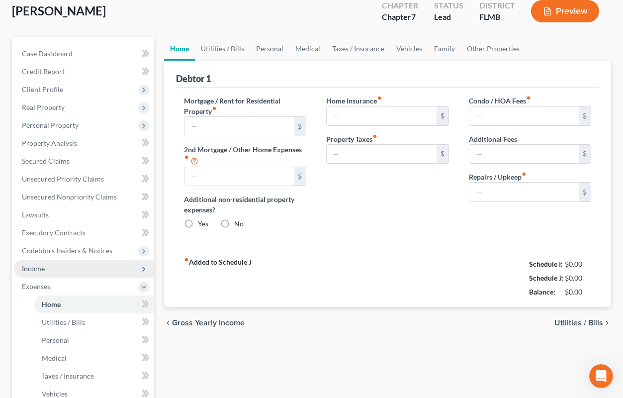
scroll to position [2, 0]
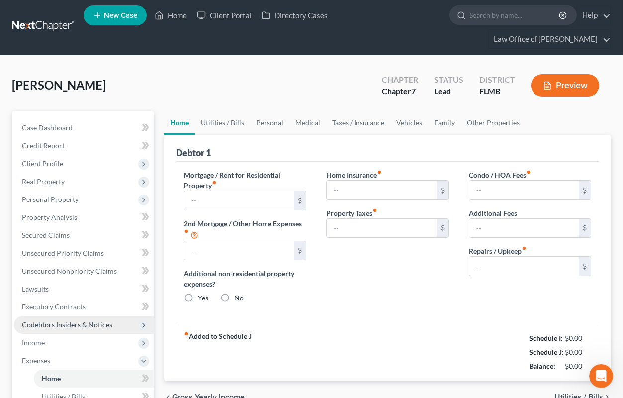
type input "0.00"
radio input "true"
type input "0.00"
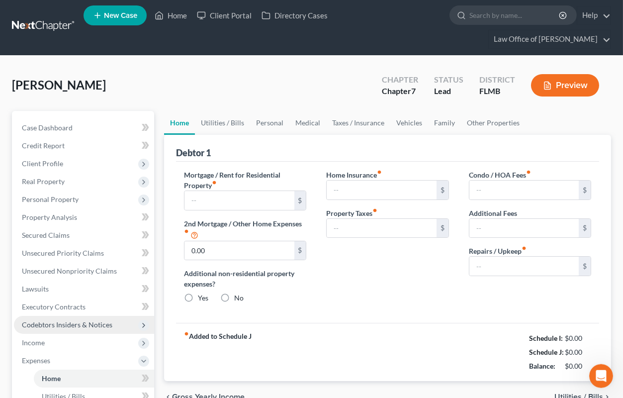
type input "0.00"
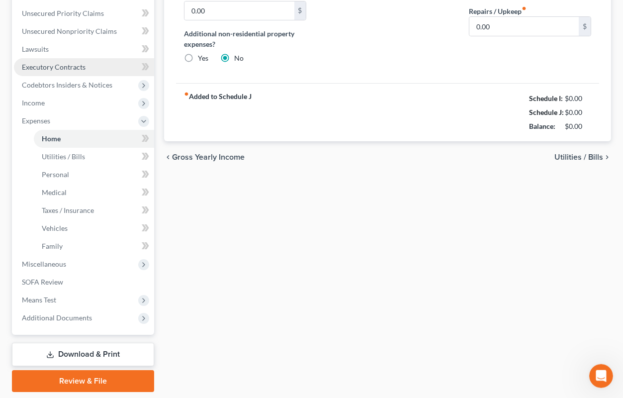
scroll to position [273, 0]
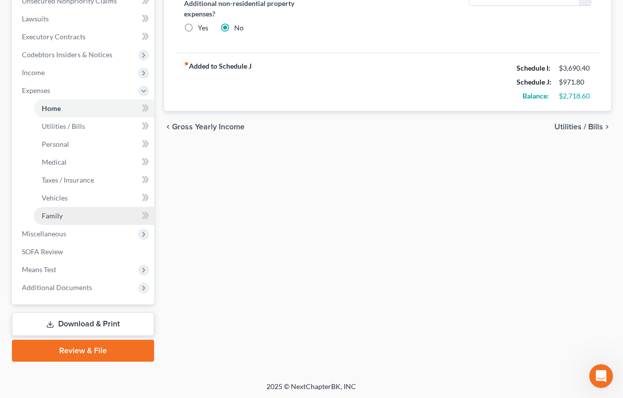
click at [67, 218] on link "Family" at bounding box center [94, 216] width 120 height 18
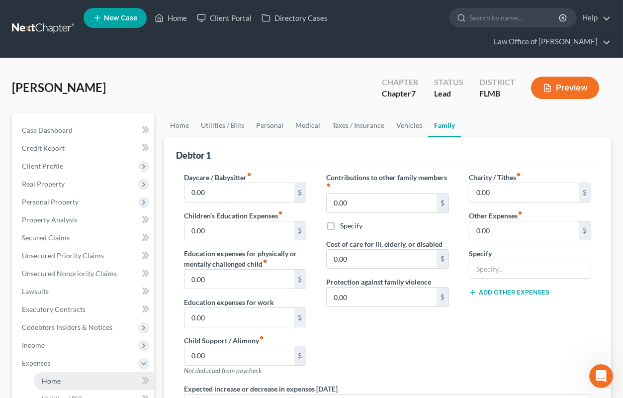
click at [58, 375] on link "Home" at bounding box center [94, 381] width 120 height 18
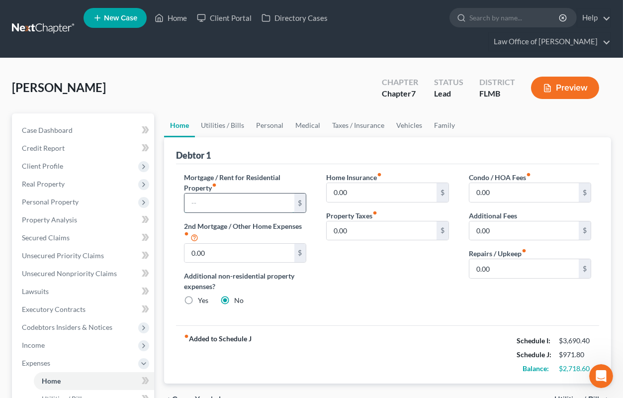
click at [192, 201] on input "text" at bounding box center [239, 203] width 109 height 19
type input "550"
click at [471, 267] on input "0.00" at bounding box center [524, 268] width 109 height 19
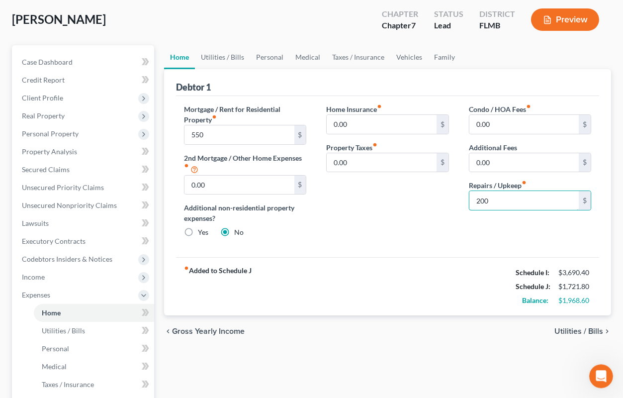
scroll to position [109, 0]
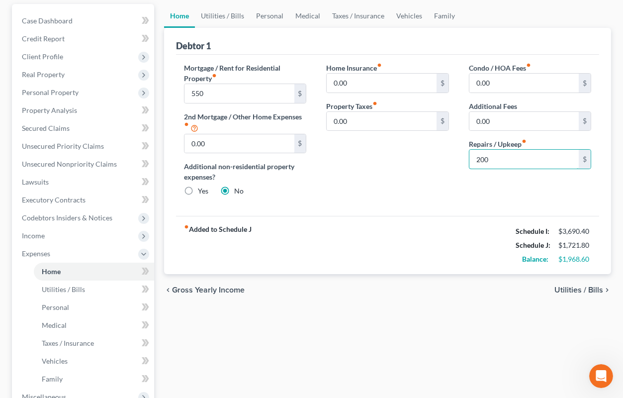
type input "200"
click at [580, 284] on div "chevron_left Gross Yearly Income Utilities / Bills chevron_right" at bounding box center [387, 290] width 447 height 32
click at [575, 291] on span "Utilities / Bills" at bounding box center [579, 290] width 49 height 8
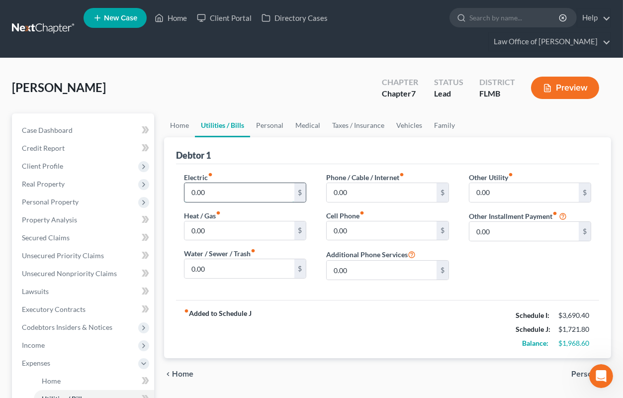
click at [213, 191] on input "0.00" at bounding box center [239, 192] width 109 height 19
type input "185"
click at [340, 195] on input "0.00" at bounding box center [381, 192] width 109 height 19
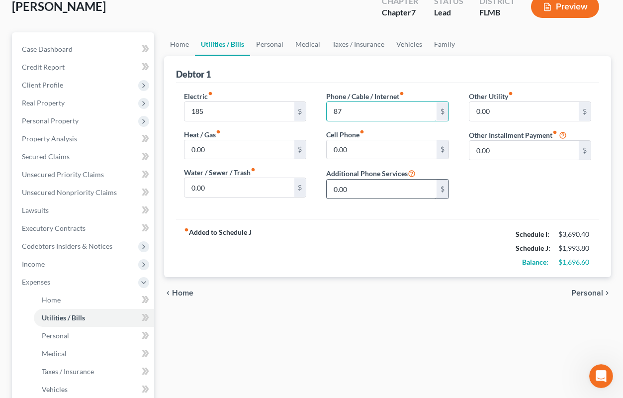
scroll to position [109, 0]
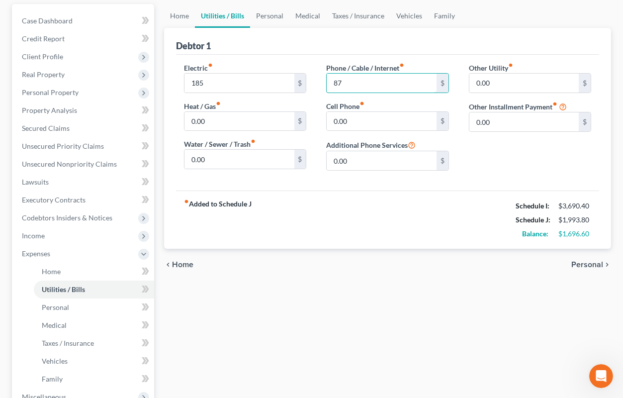
type input "87"
click at [583, 267] on span "Personal" at bounding box center [588, 265] width 32 height 8
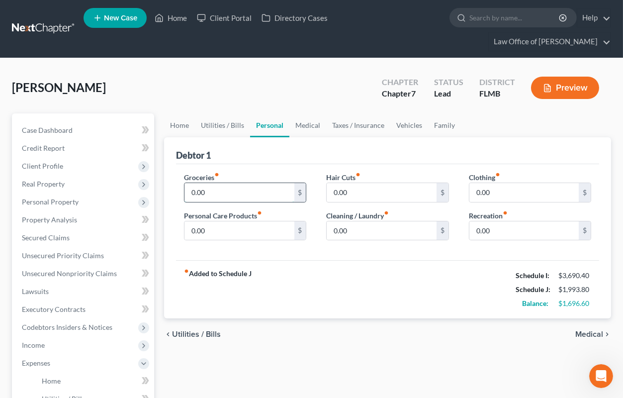
click at [204, 187] on input "0.00" at bounding box center [239, 192] width 109 height 19
type input "600"
click at [485, 192] on input "0.00" at bounding box center [524, 192] width 109 height 19
type input "50"
click at [591, 336] on span "Medical" at bounding box center [590, 334] width 28 height 8
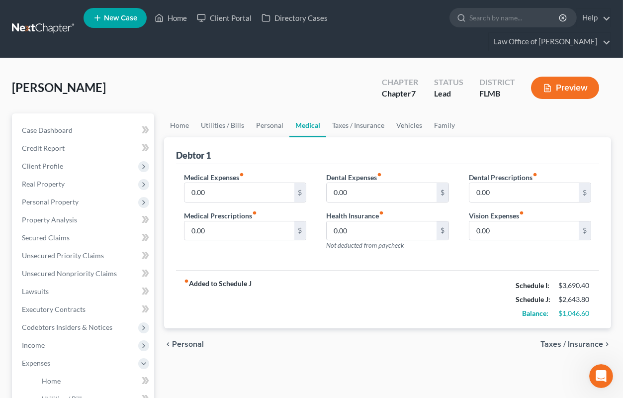
click at [573, 343] on span "Taxes / Insurance" at bounding box center [572, 344] width 63 height 8
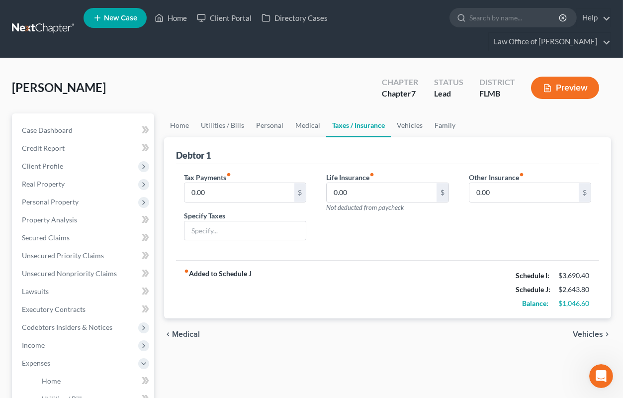
click at [583, 336] on span "Vehicles" at bounding box center [588, 334] width 30 height 8
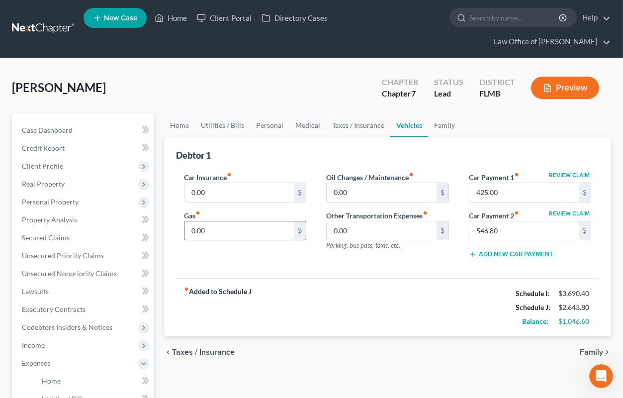
click at [219, 229] on input "0.00" at bounding box center [239, 230] width 109 height 19
type input "370"
click at [239, 196] on input "0.00" at bounding box center [239, 192] width 109 height 19
type input "440"
click at [585, 351] on span "Family" at bounding box center [591, 352] width 23 height 8
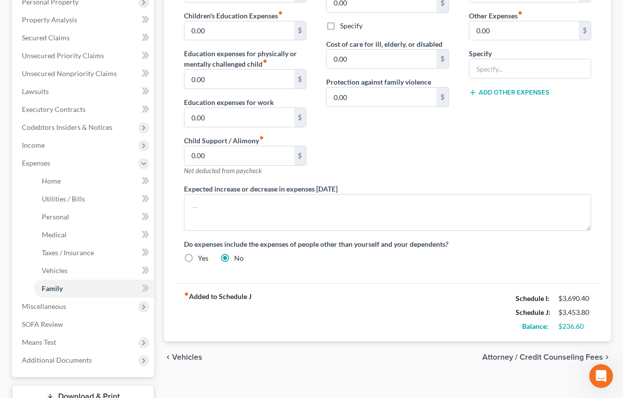
scroll to position [219, 0]
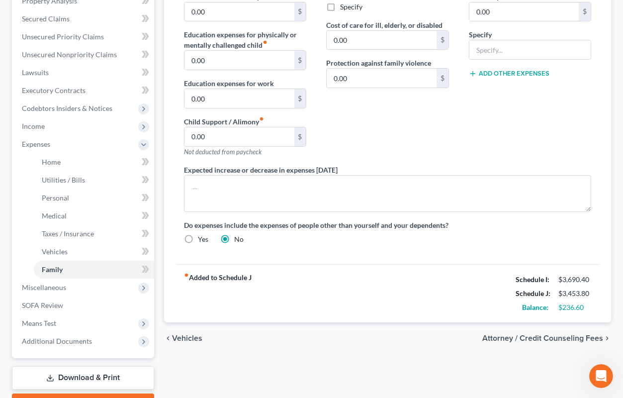
click at [178, 337] on span "Vehicles" at bounding box center [187, 338] width 30 height 8
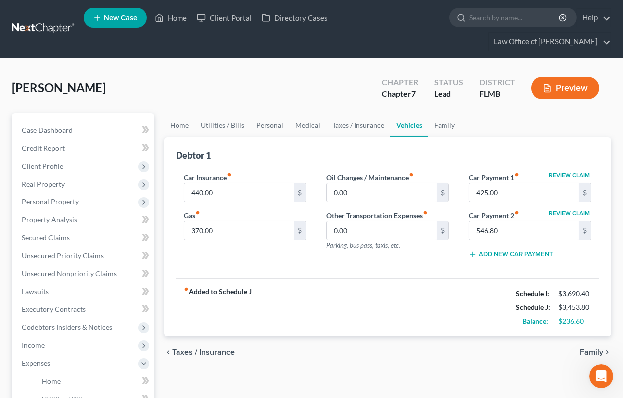
click at [179, 353] on span "Taxes / Insurance" at bounding box center [203, 352] width 63 height 8
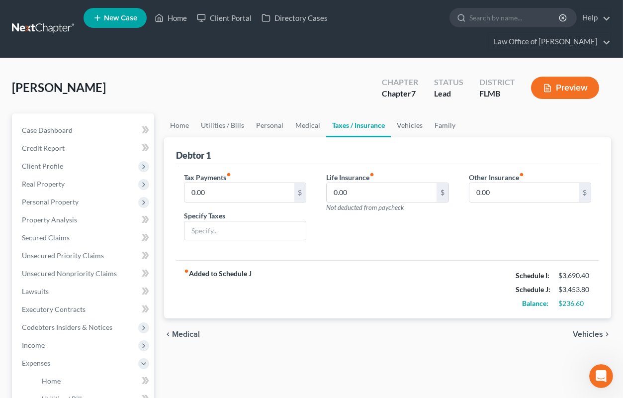
click at [184, 334] on span "Medical" at bounding box center [186, 334] width 28 height 8
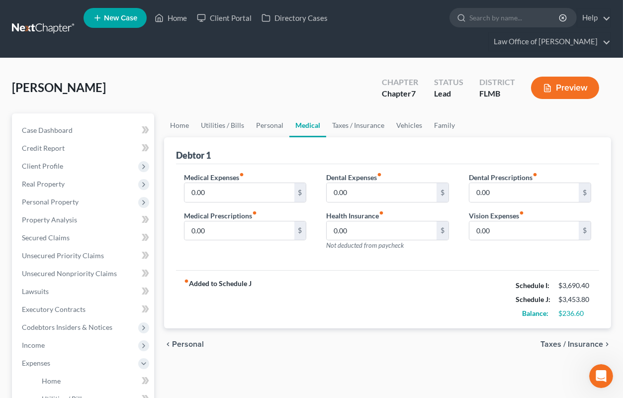
click at [184, 342] on span "Personal" at bounding box center [188, 344] width 32 height 8
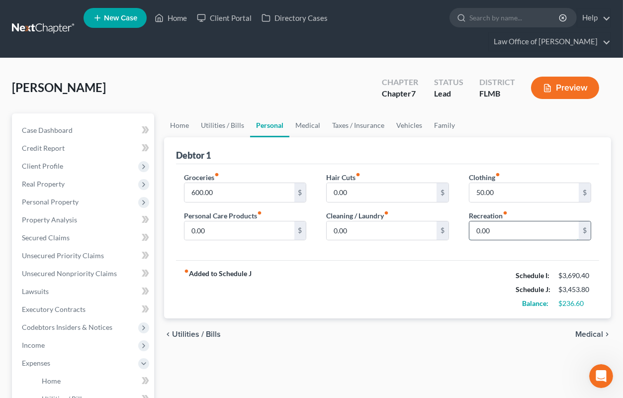
click at [508, 231] on input "0.00" at bounding box center [524, 230] width 109 height 19
type input "50"
click at [589, 333] on span "Medical" at bounding box center [590, 334] width 28 height 8
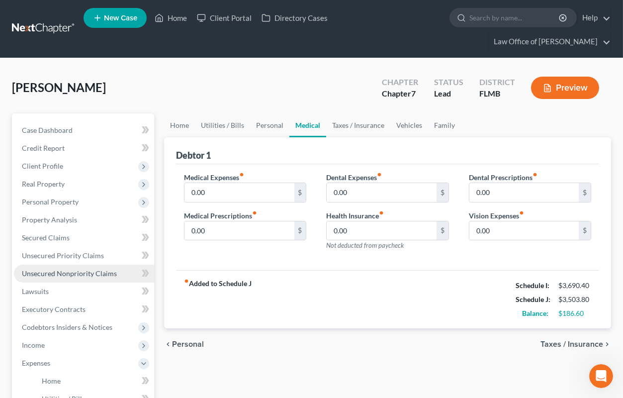
scroll to position [219, 0]
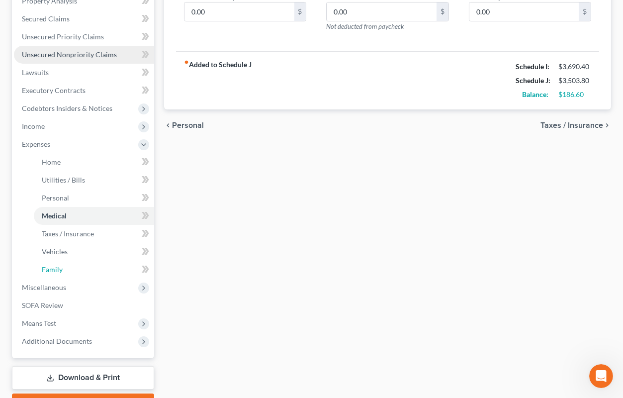
click at [56, 264] on link "Family" at bounding box center [94, 270] width 120 height 18
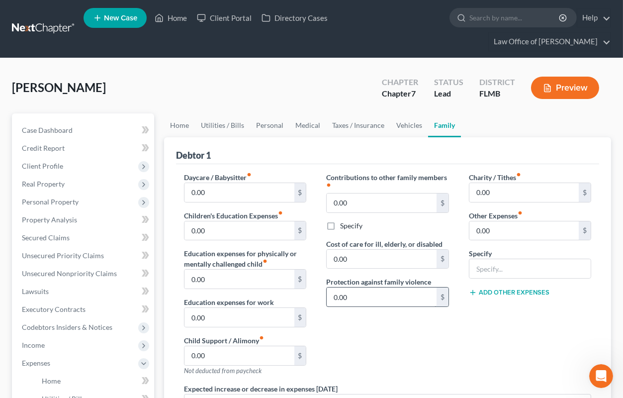
scroll to position [273, 0]
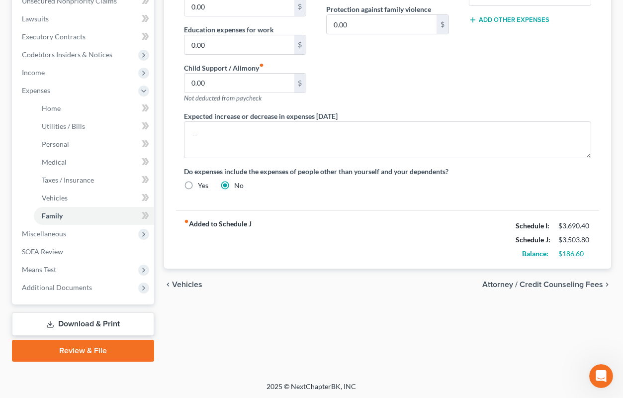
click at [547, 285] on span "Attorney / Credit Counseling Fees" at bounding box center [543, 285] width 121 height 8
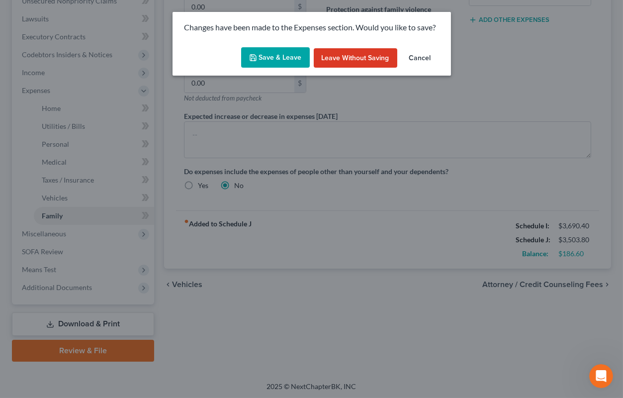
click at [278, 60] on button "Save & Leave" at bounding box center [275, 57] width 69 height 21
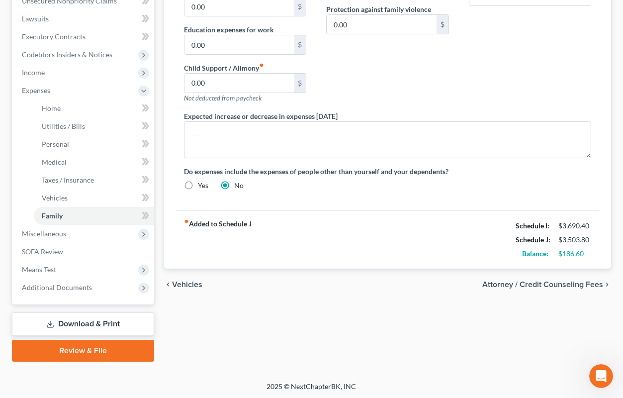
select select "4"
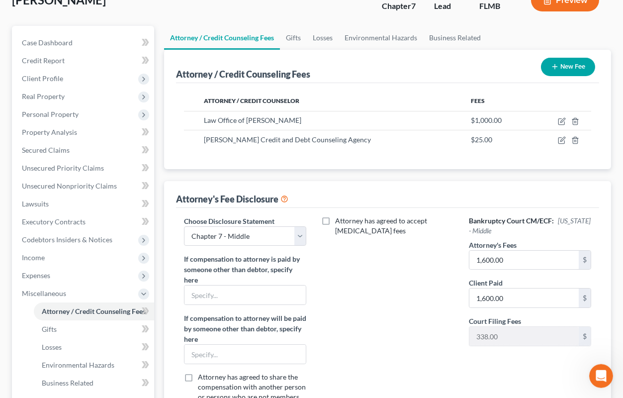
scroll to position [72, 0]
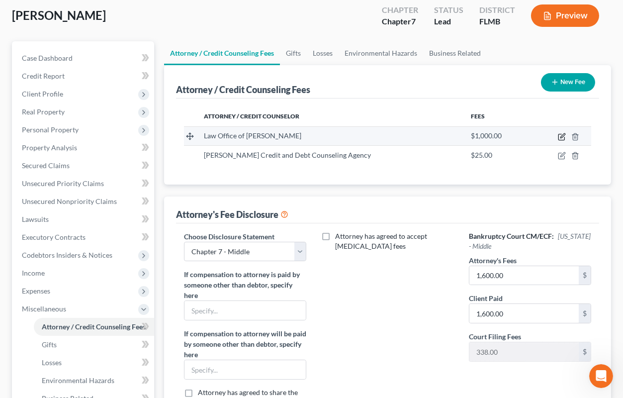
click at [561, 138] on icon "button" at bounding box center [562, 137] width 8 height 8
select select "9"
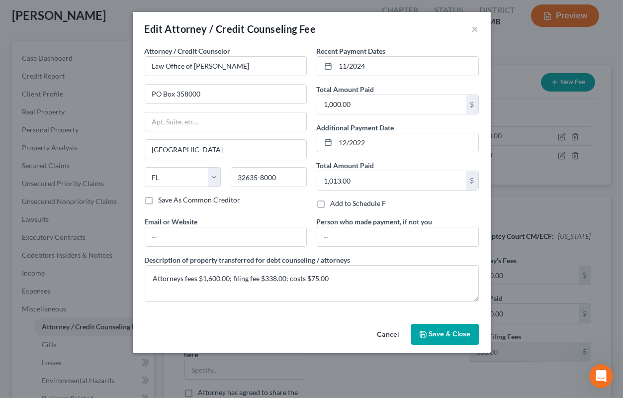
click at [435, 338] on span "Save & Close" at bounding box center [450, 334] width 42 height 8
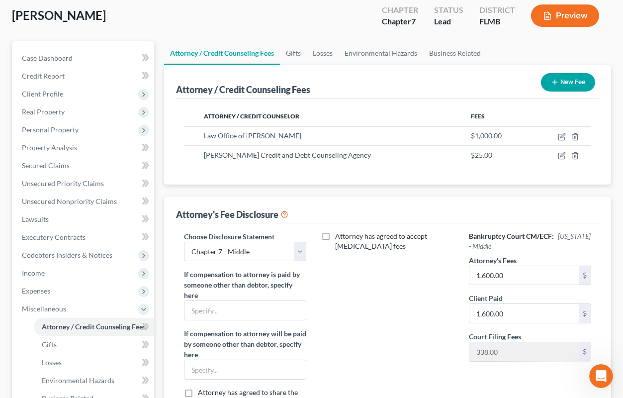
scroll to position [236, 0]
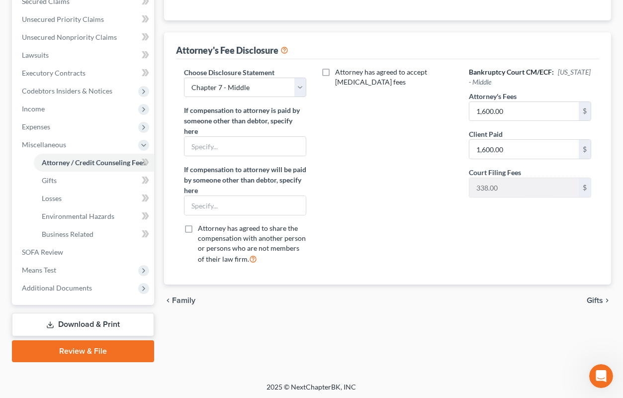
click at [605, 297] on icon "chevron_right" at bounding box center [607, 300] width 8 height 8
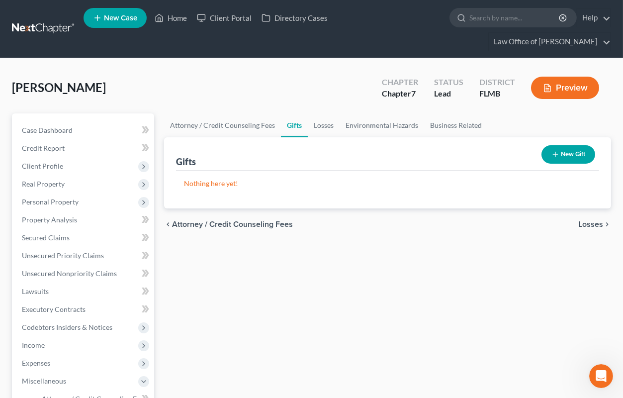
click at [602, 224] on span "Losses" at bounding box center [591, 224] width 25 height 8
click at [602, 224] on span "Environmental Hazards" at bounding box center [562, 224] width 84 height 8
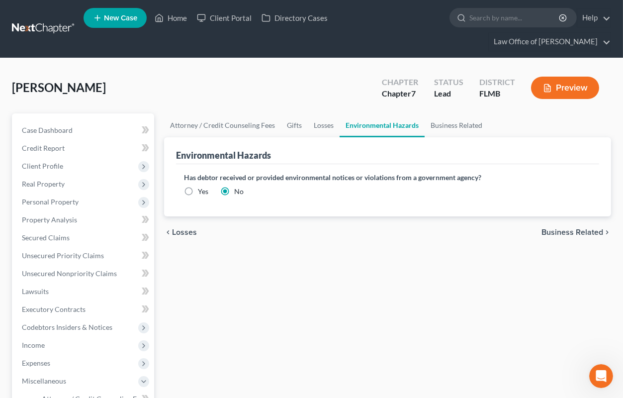
click at [591, 230] on span "Business Related" at bounding box center [573, 232] width 62 height 8
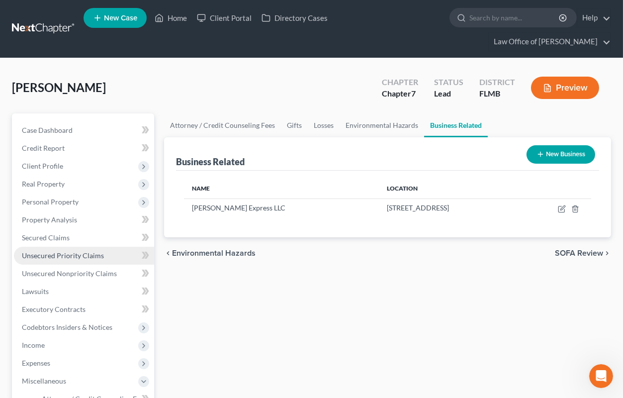
scroll to position [164, 0]
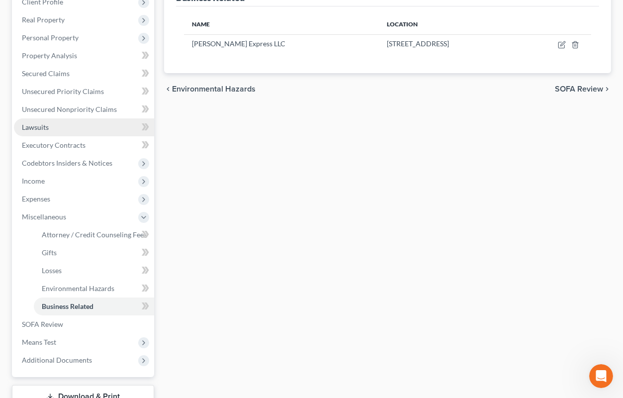
click at [39, 125] on span "Lawsuits" at bounding box center [35, 127] width 27 height 8
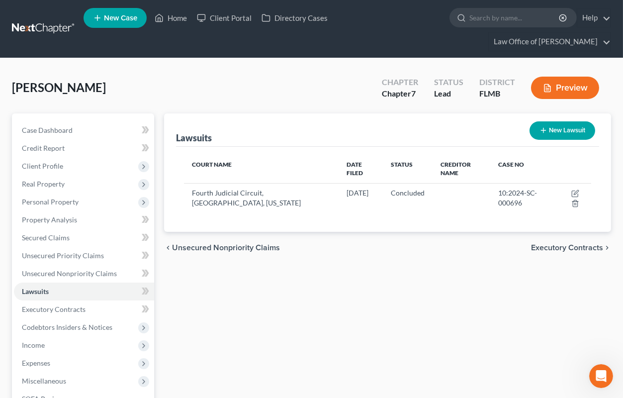
scroll to position [147, 0]
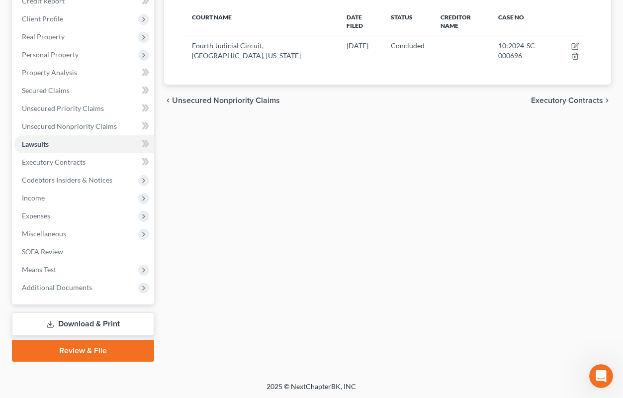
click at [96, 324] on link "Download & Print" at bounding box center [83, 323] width 142 height 23
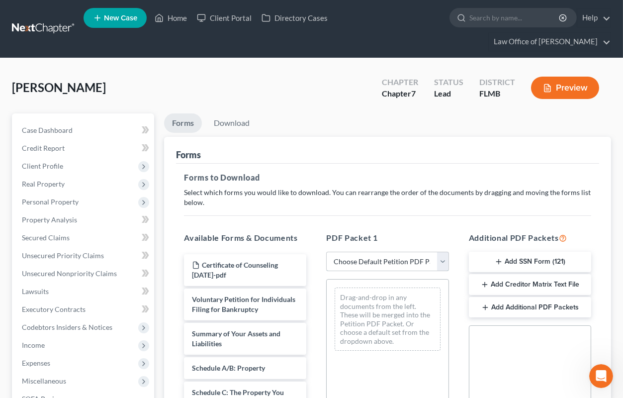
select select "0"
click option "Complete Bankruptcy Petition (all forms and schedules)" at bounding box center [0, 0] width 0 height 0
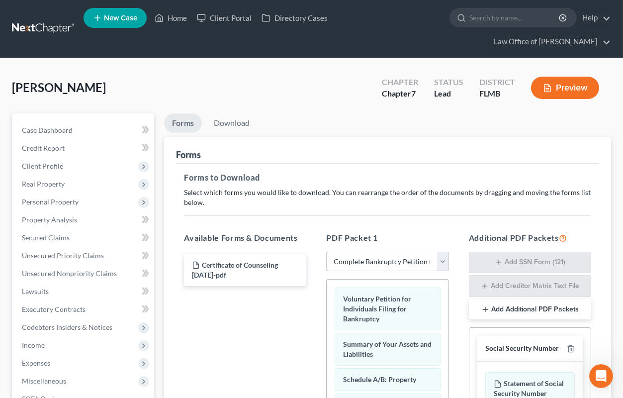
scroll to position [164, 0]
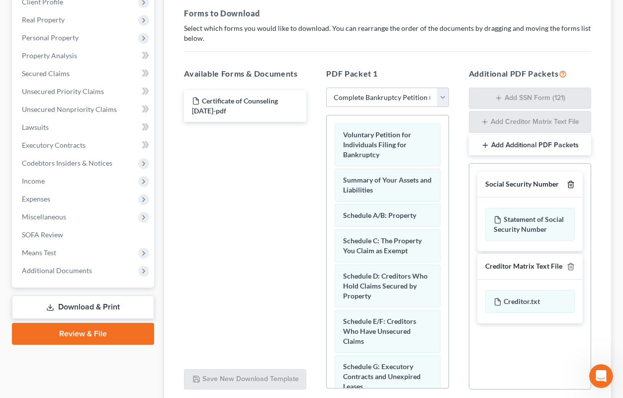
click at [575, 184] on icon "button" at bounding box center [571, 185] width 8 height 8
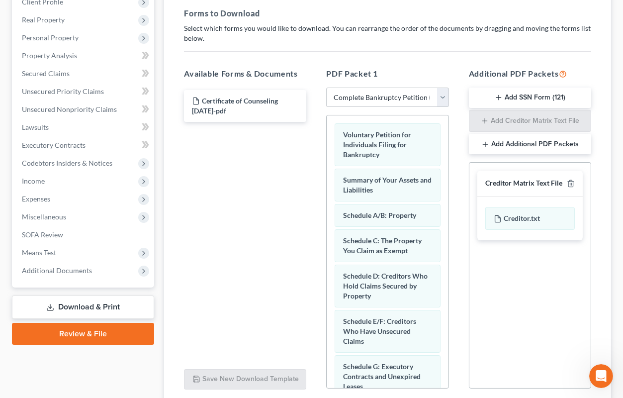
click at [574, 187] on div at bounding box center [569, 183] width 12 height 9
click at [572, 185] on icon "button" at bounding box center [571, 184] width 8 height 8
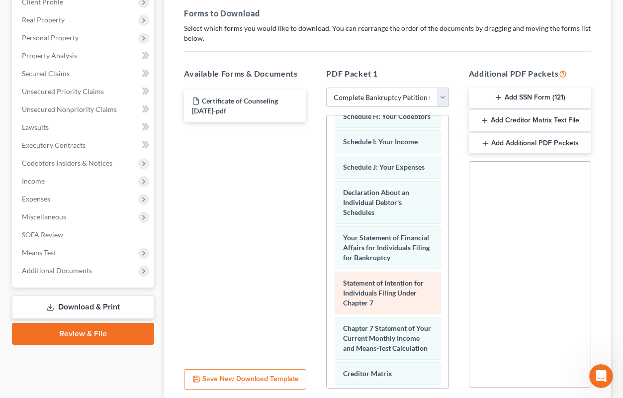
scroll to position [481, 0]
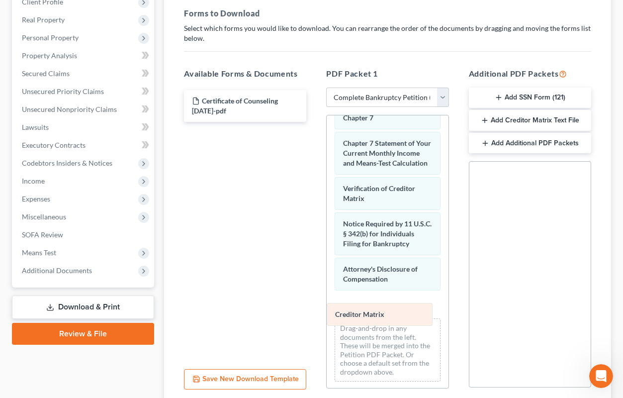
drag, startPoint x: 372, startPoint y: 189, endPoint x: 364, endPoint y: 316, distance: 128.1
click at [364, 316] on div "Creditor Matrix Voluntary Petition for Individuals Filing for Bankruptcy Summar…" at bounding box center [387, 12] width 121 height 755
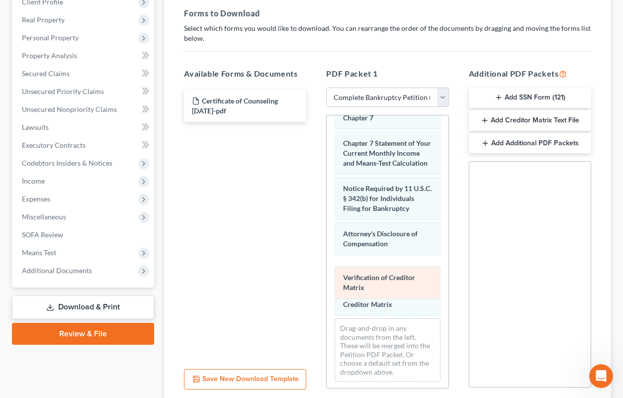
drag, startPoint x: 364, startPoint y: 187, endPoint x: 364, endPoint y: 278, distance: 91.0
click at [364, 278] on div "Verification of Creditor Matrix Voluntary Petition for Individuals Filing for B…" at bounding box center [387, 12] width 121 height 755
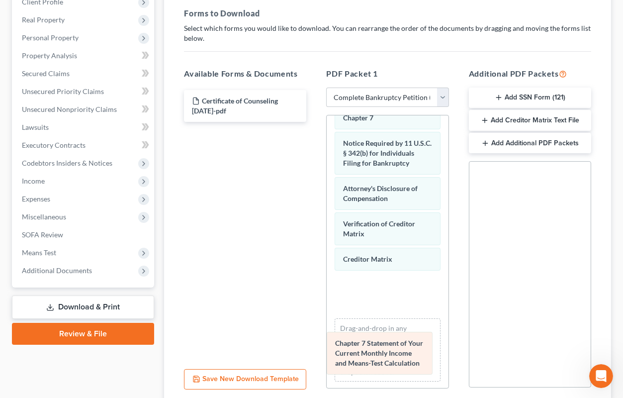
drag, startPoint x: 380, startPoint y: 148, endPoint x: 372, endPoint y: 350, distance: 202.1
click at [372, 350] on div "Chapter 7 Statement of Your Current Monthly Income and Means-Test Calculation V…" at bounding box center [387, 12] width 121 height 755
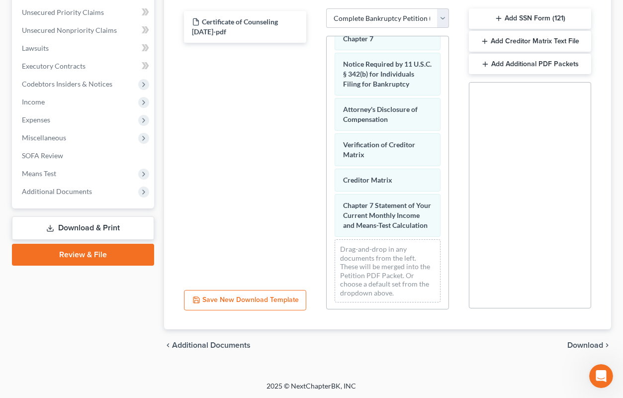
click at [590, 343] on span "Download" at bounding box center [586, 345] width 36 height 8
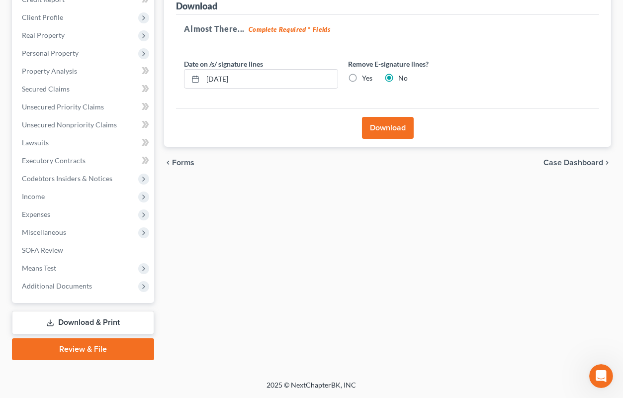
scroll to position [147, 0]
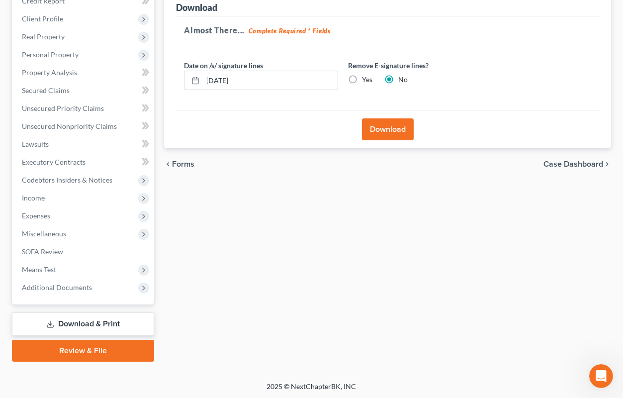
click at [362, 79] on label "Yes" at bounding box center [367, 80] width 10 height 10
click at [366, 79] on input "Yes" at bounding box center [369, 78] width 6 height 6
radio input "true"
radio input "false"
click at [368, 127] on button "Download" at bounding box center [388, 129] width 52 height 22
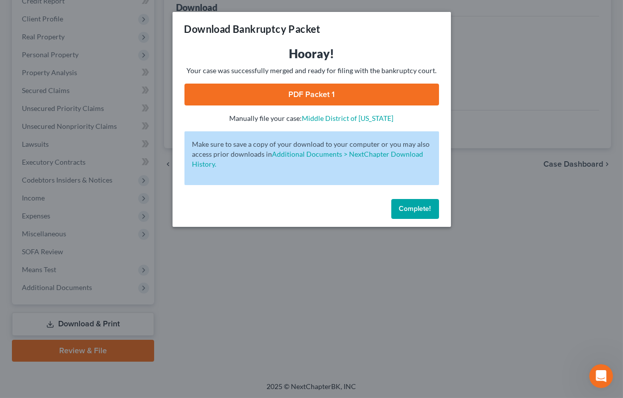
click at [417, 210] on span "Complete!" at bounding box center [415, 208] width 32 height 8
